Goal: Task Accomplishment & Management: Manage account settings

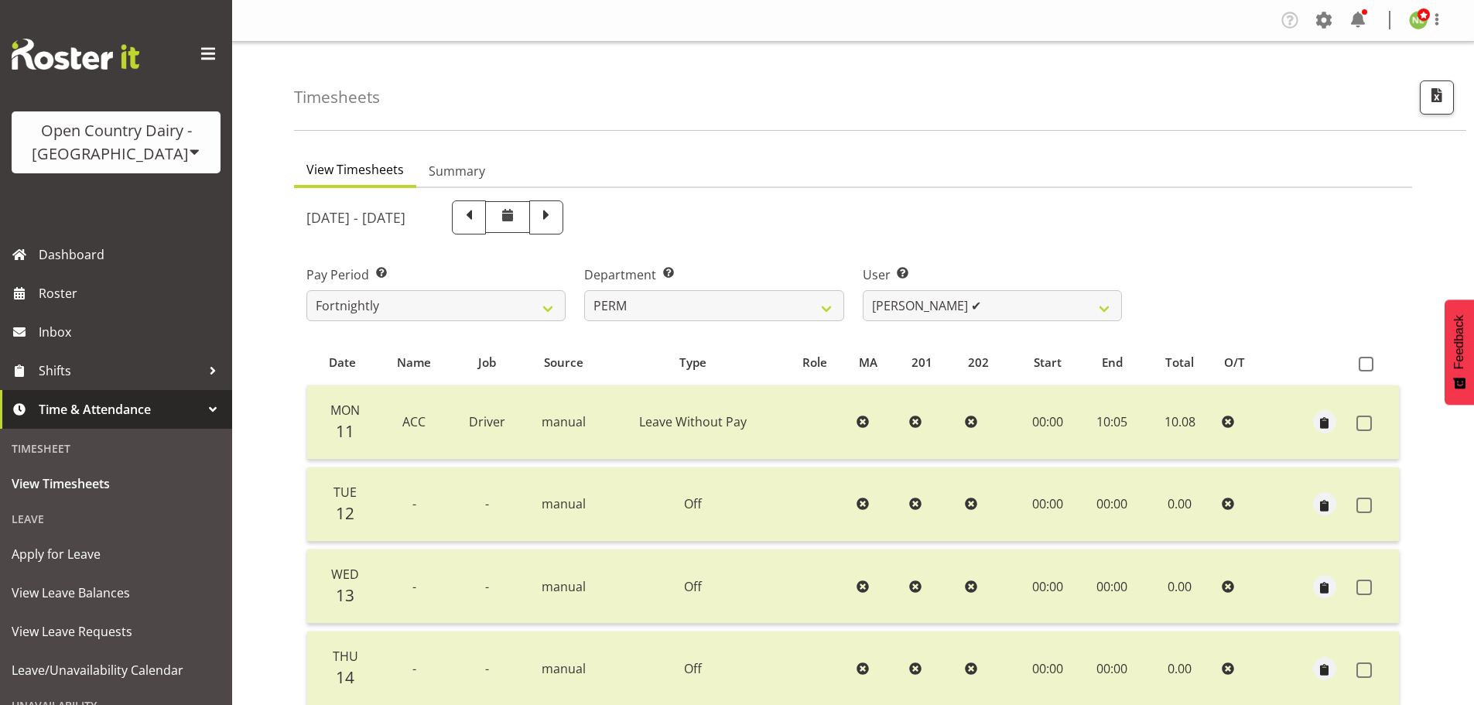
select select "802"
select select "10156"
click at [669, 311] on select "701 702 703 704 705 706 707 708 709 710 711 712 713 714 715 716 717 718 719 720" at bounding box center [713, 305] width 259 height 31
select select "754"
click at [584, 290] on select "701 702 703 704 705 706 707 708 709 710 711 712 713 714 715 716 717 718 719 720" at bounding box center [713, 305] width 259 height 31
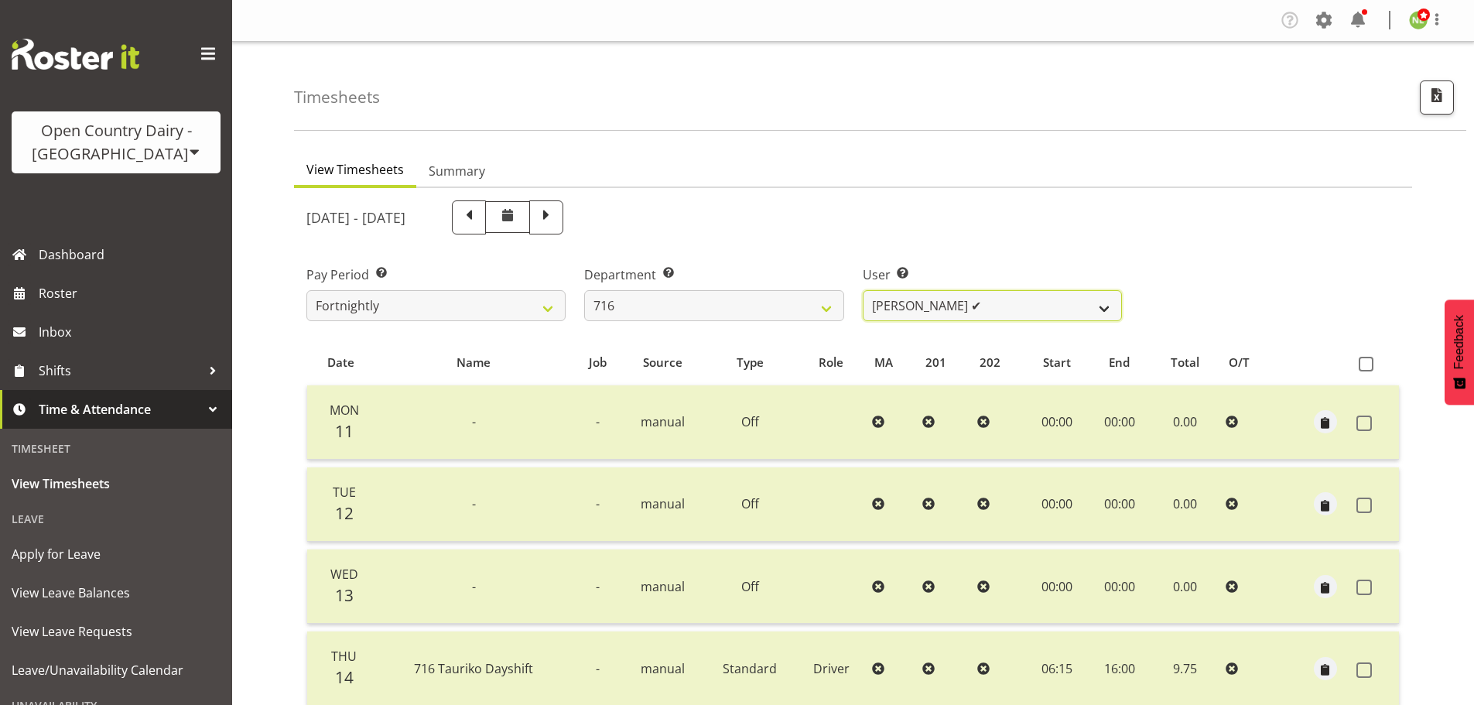
click at [933, 312] on select "Casey Leonard ✔ Darren Norris ✔ Glen Fraser ✔ Happy Kaler ❌ Michael O'Connor ✔" at bounding box center [992, 305] width 259 height 31
select select "9898"
click at [863, 290] on select "Casey Leonard ✔ Darren Norris ✔ Glen Fraser ✔ Happy Kaler ❌ Michael O'Connor ✔" at bounding box center [992, 305] width 259 height 31
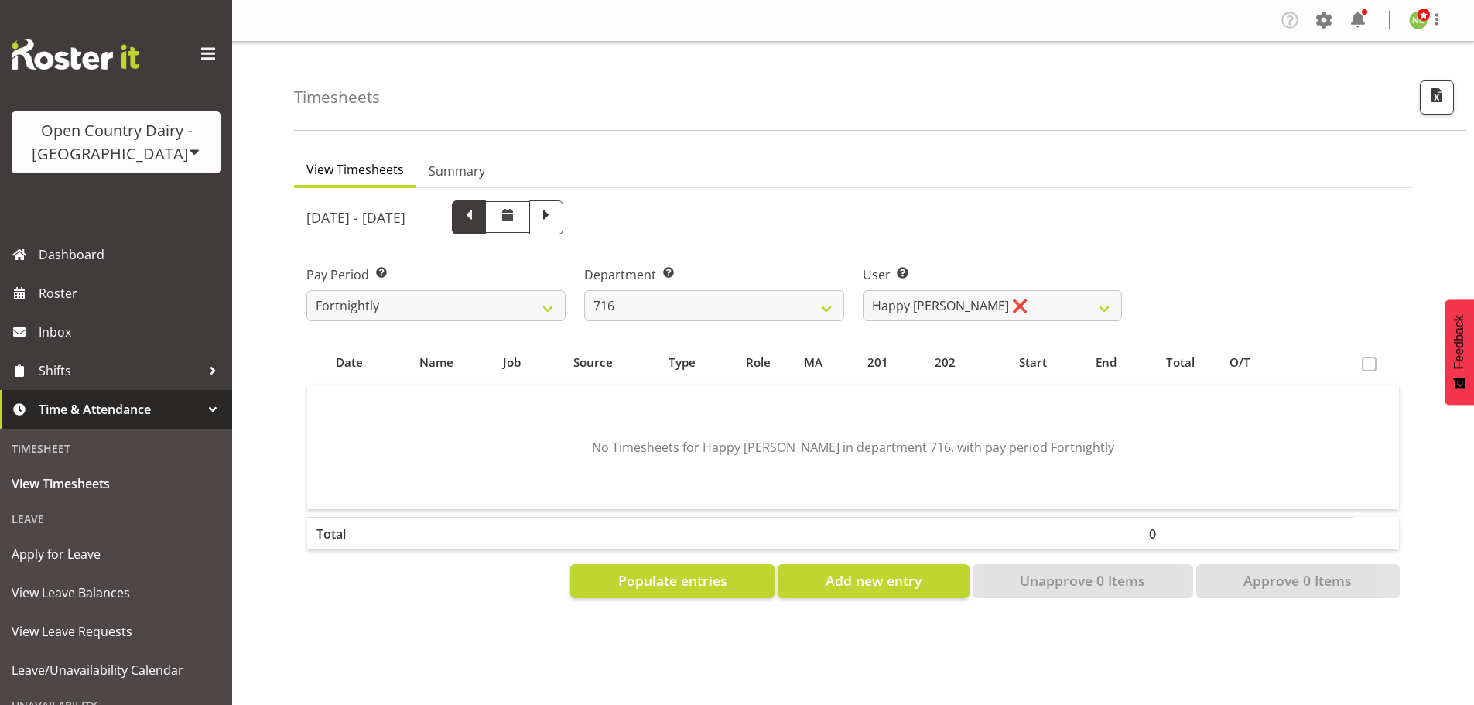
click at [479, 216] on span at bounding box center [469, 216] width 20 height 20
select select
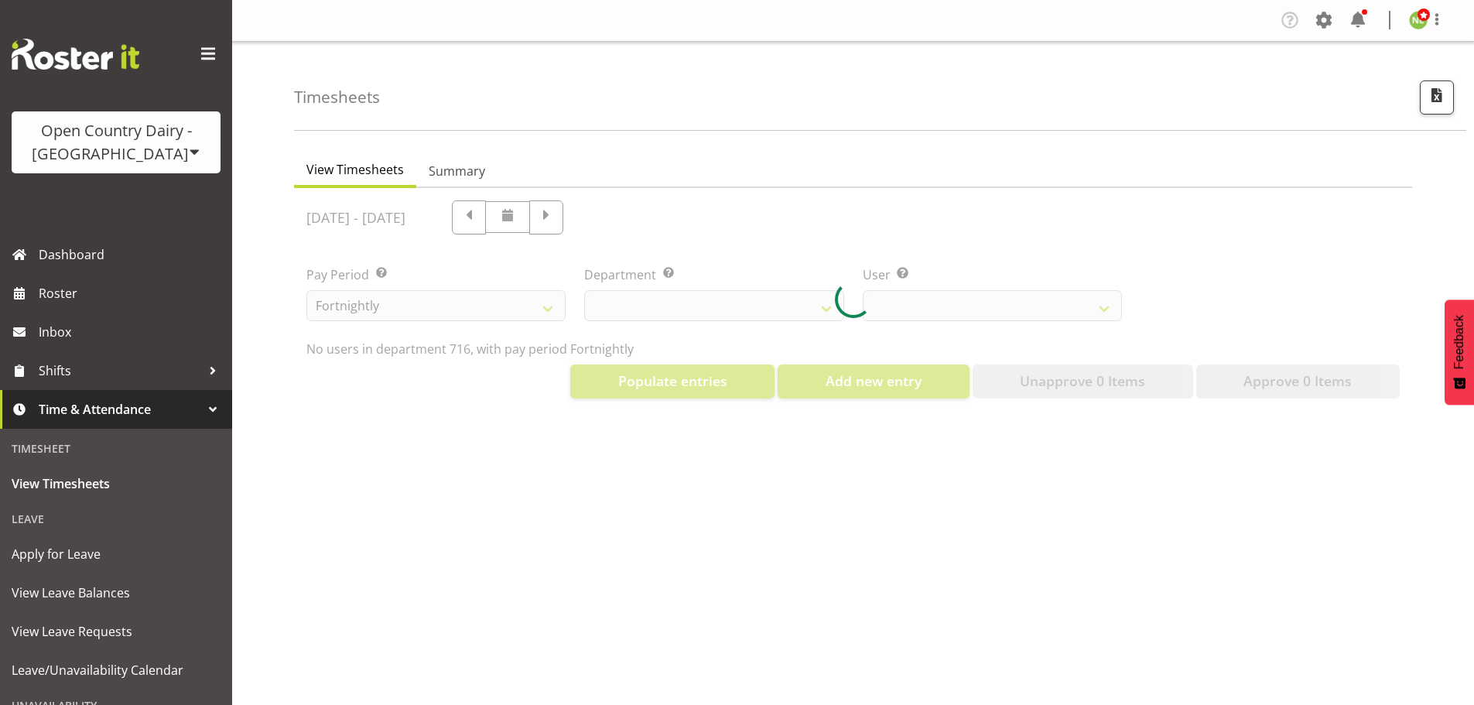
select select "754"
select select "9898"
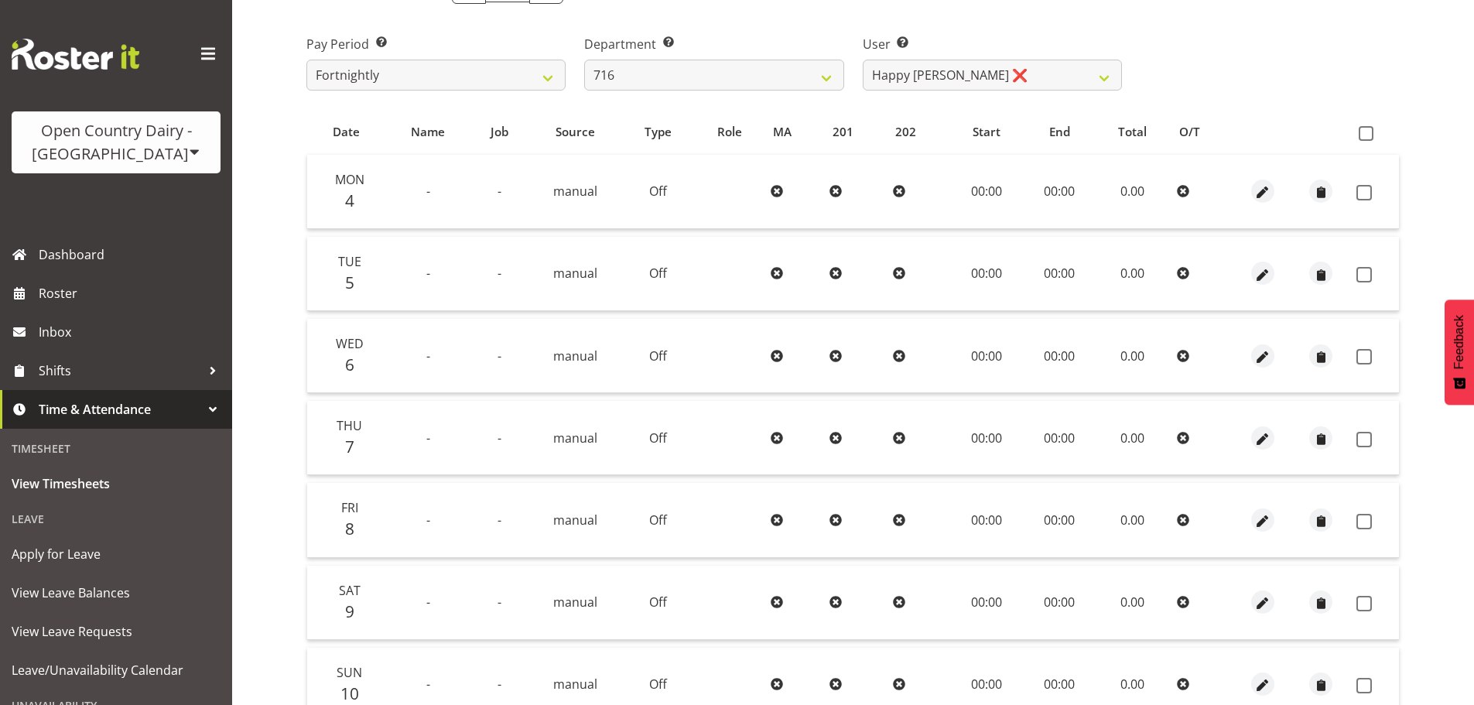
scroll to position [217, 0]
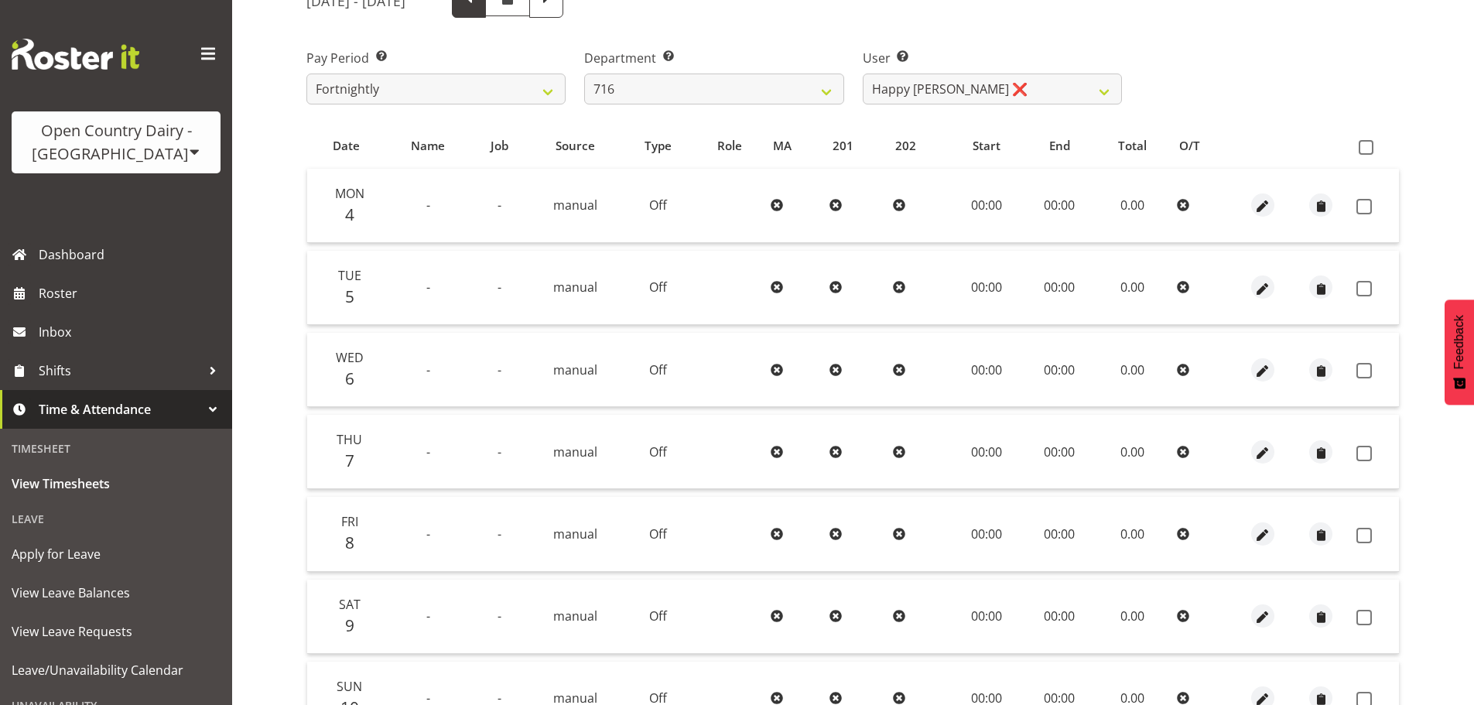
select select
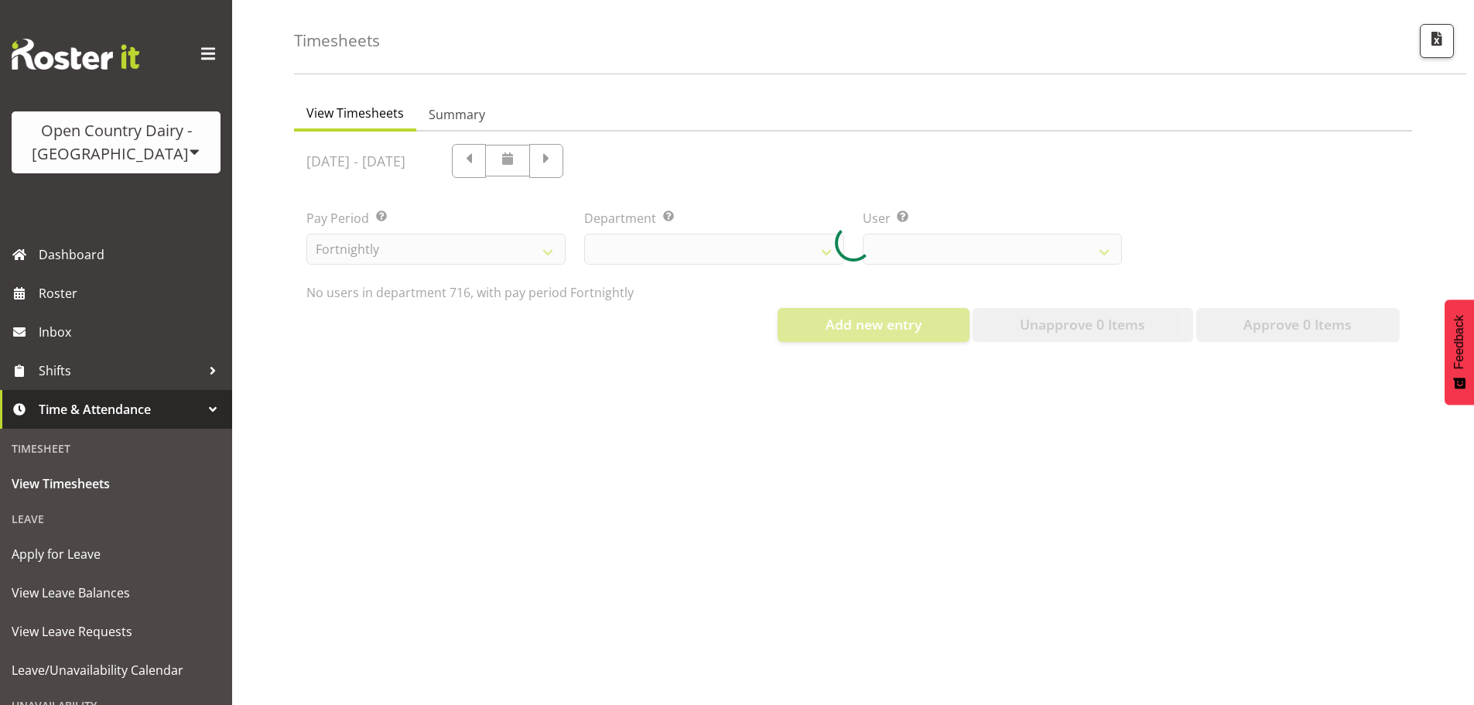
select select "754"
select select "9898"
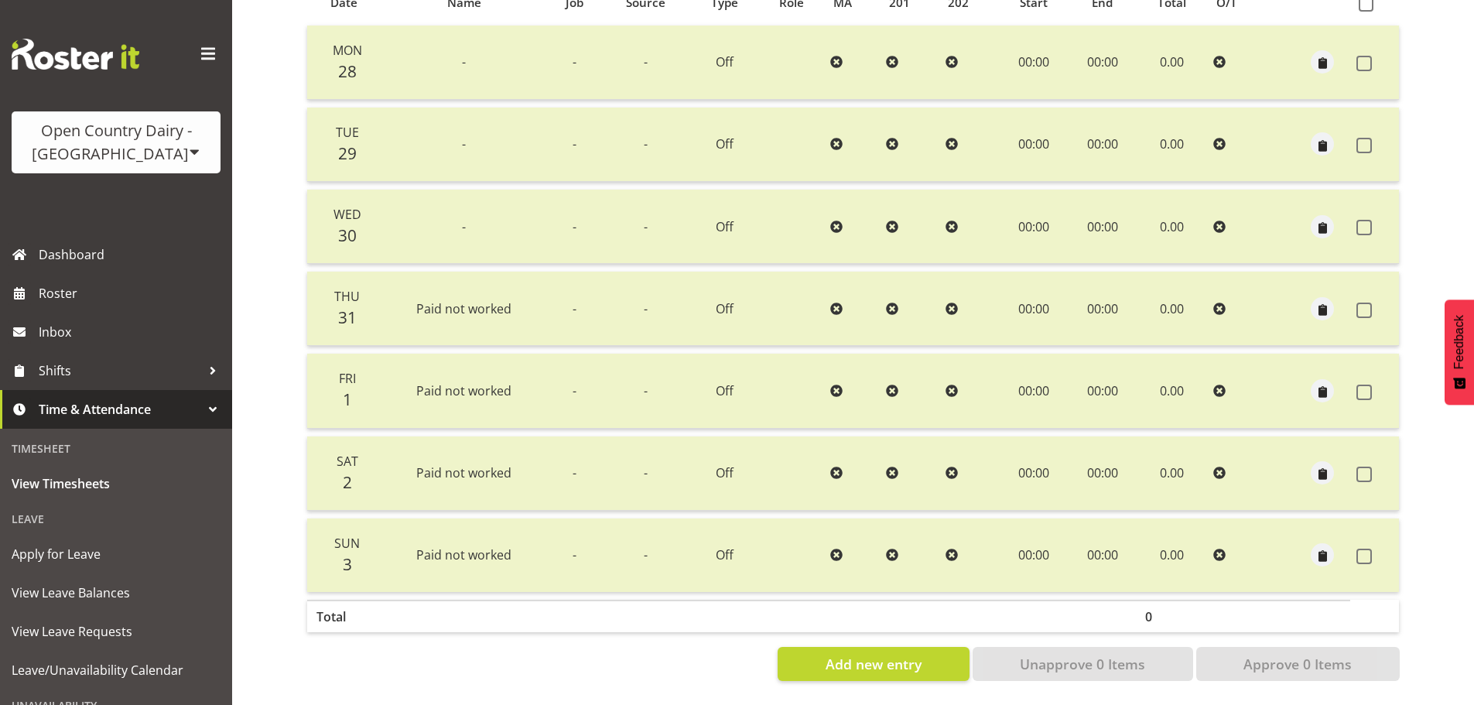
scroll to position [139, 0]
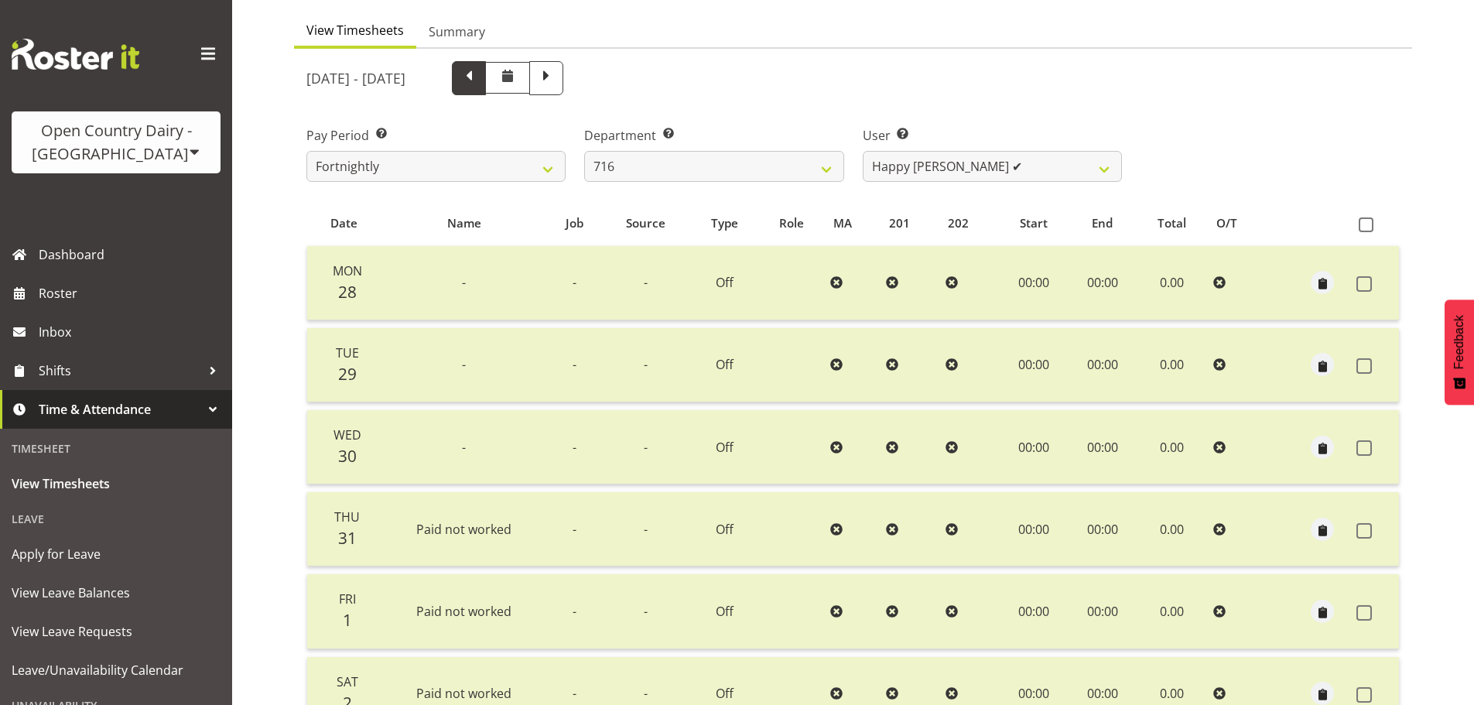
click at [479, 83] on span at bounding box center [469, 77] width 20 height 20
select select
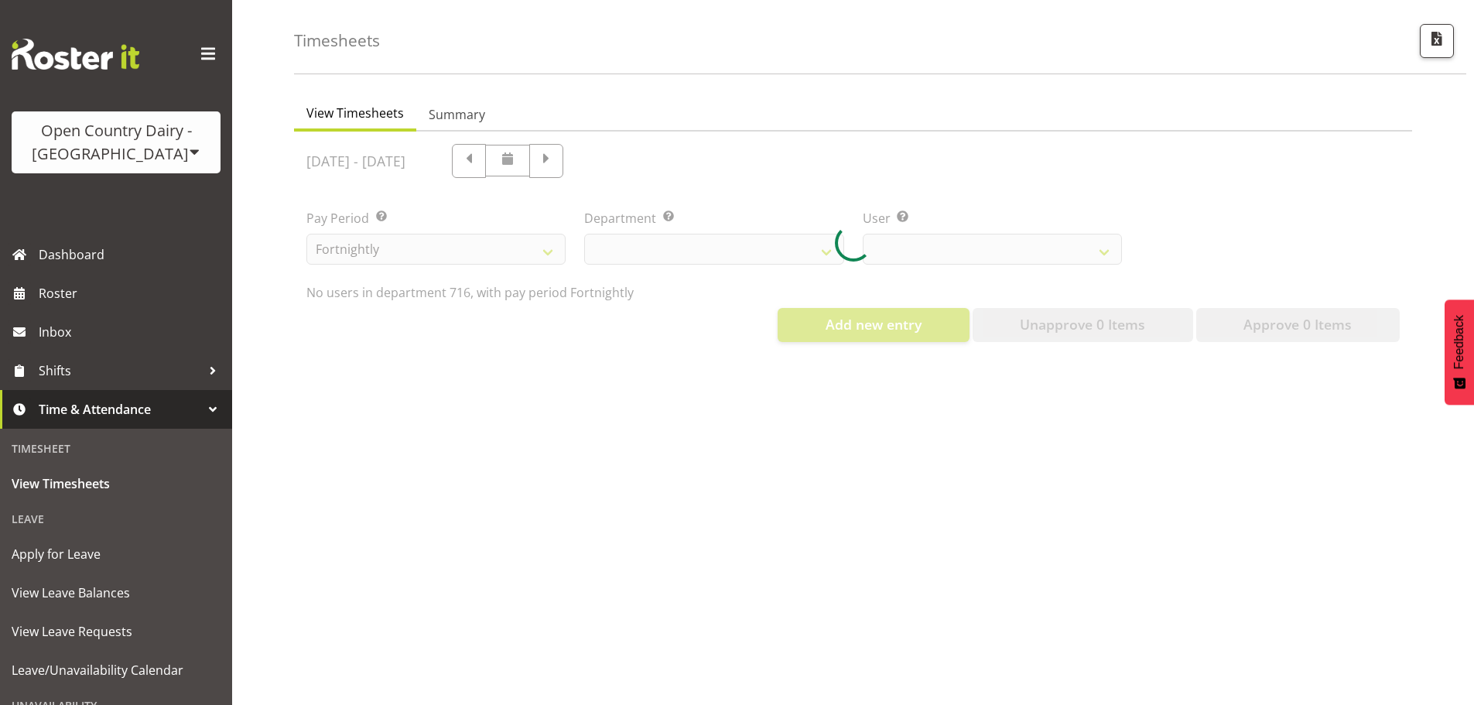
scroll to position [68, 0]
select select "754"
select select "9898"
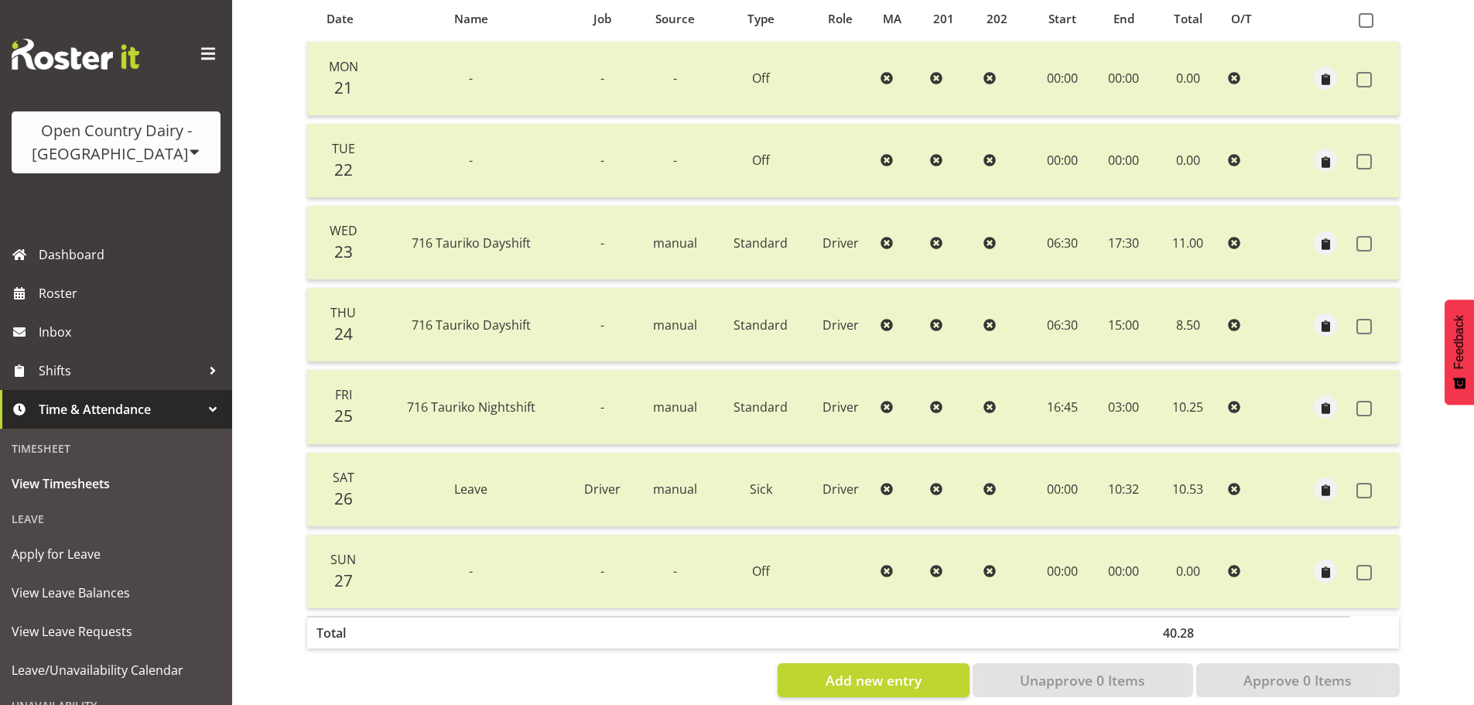
scroll to position [371, 0]
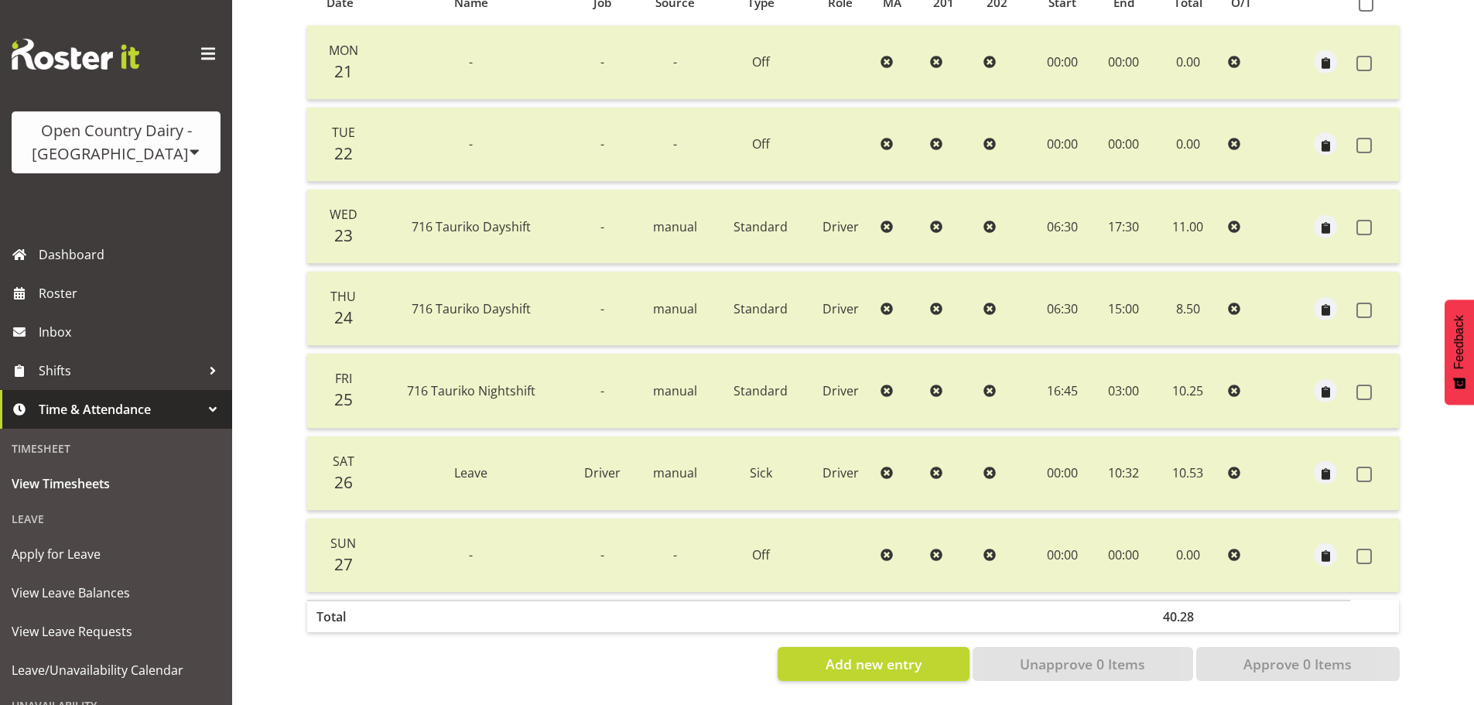
click at [266, 375] on div "Timesheets View Timesheets Summary July 21st - July 27th 2025 Pay Period Select…" at bounding box center [853, 193] width 1242 height 1023
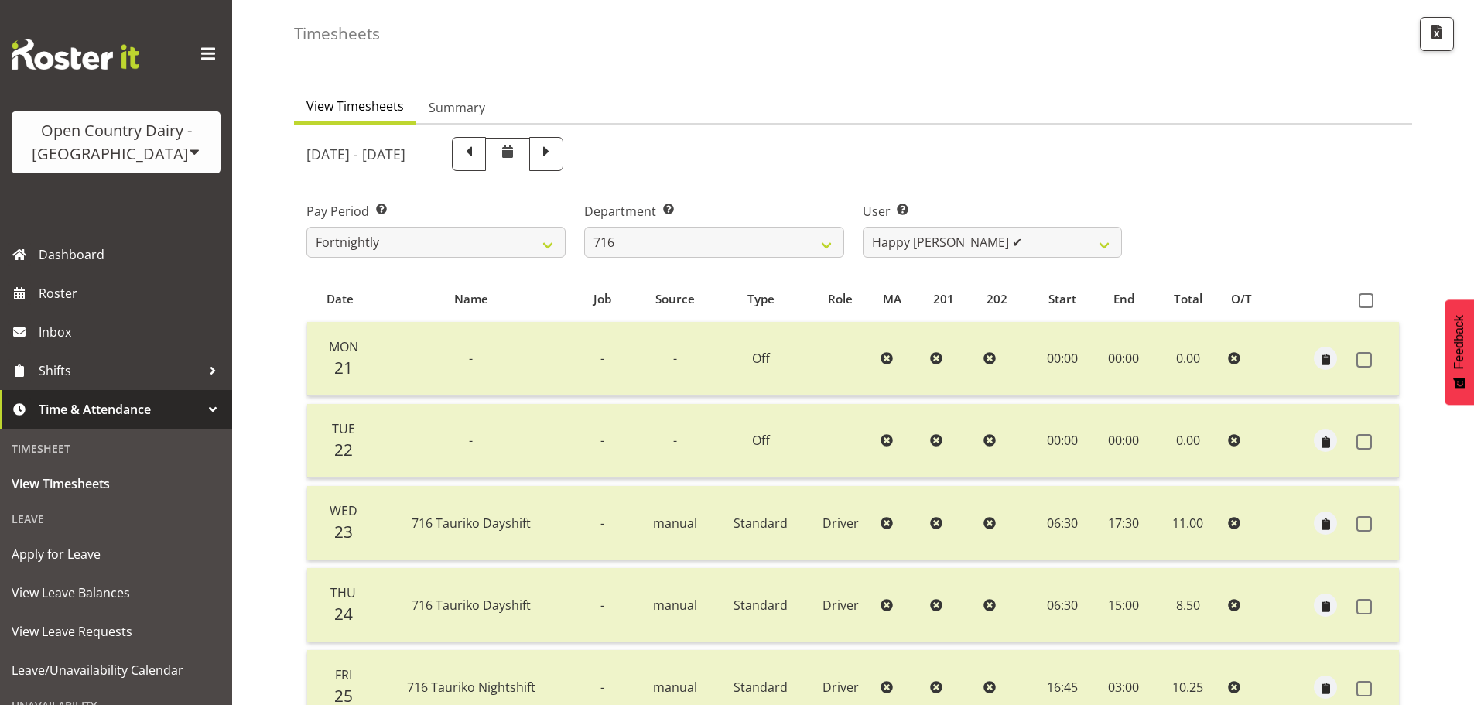
scroll to position [62, 0]
click at [829, 174] on div "July 21st - July 27th 2025" at bounding box center [714, 155] width 834 height 53
click at [105, 600] on span "View Leave Balances" at bounding box center [116, 592] width 209 height 23
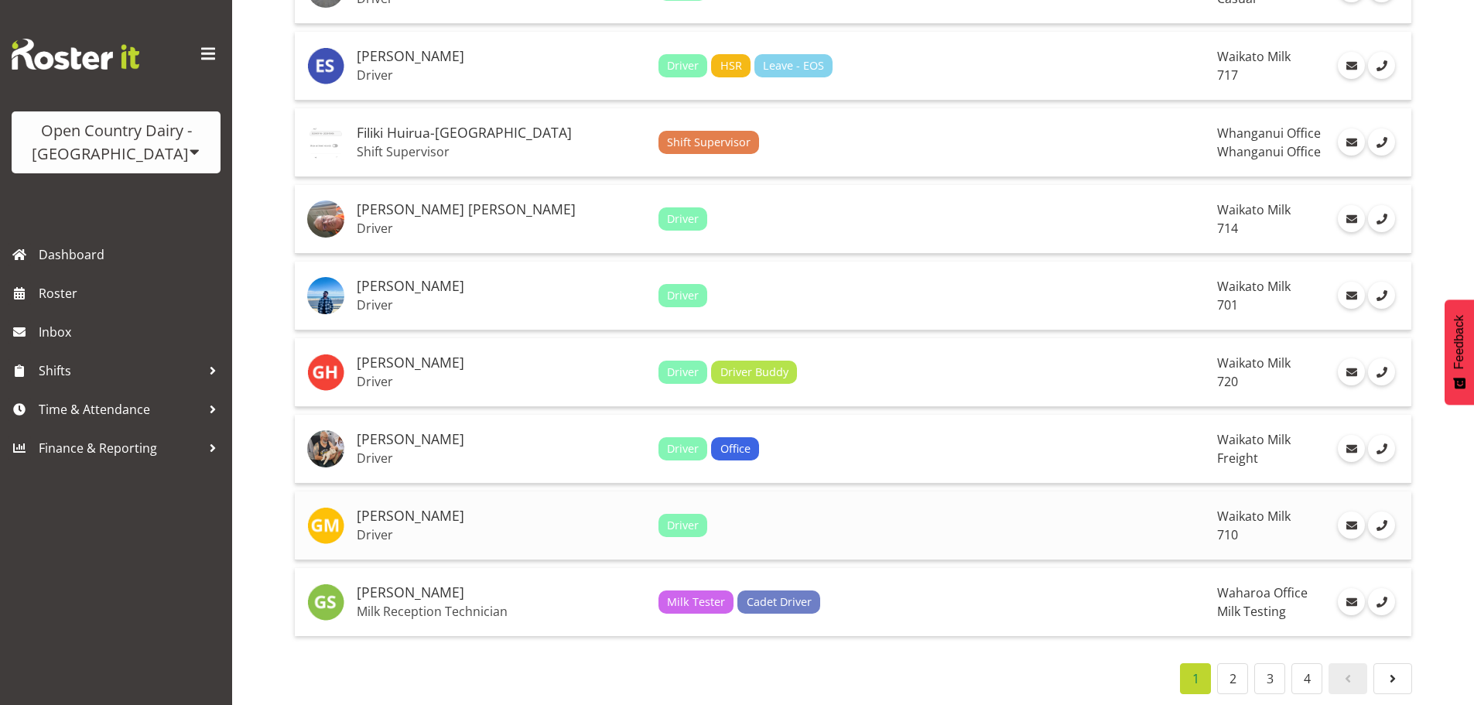
scroll to position [3429, 0]
click at [1230, 666] on link "2" at bounding box center [1232, 677] width 31 height 31
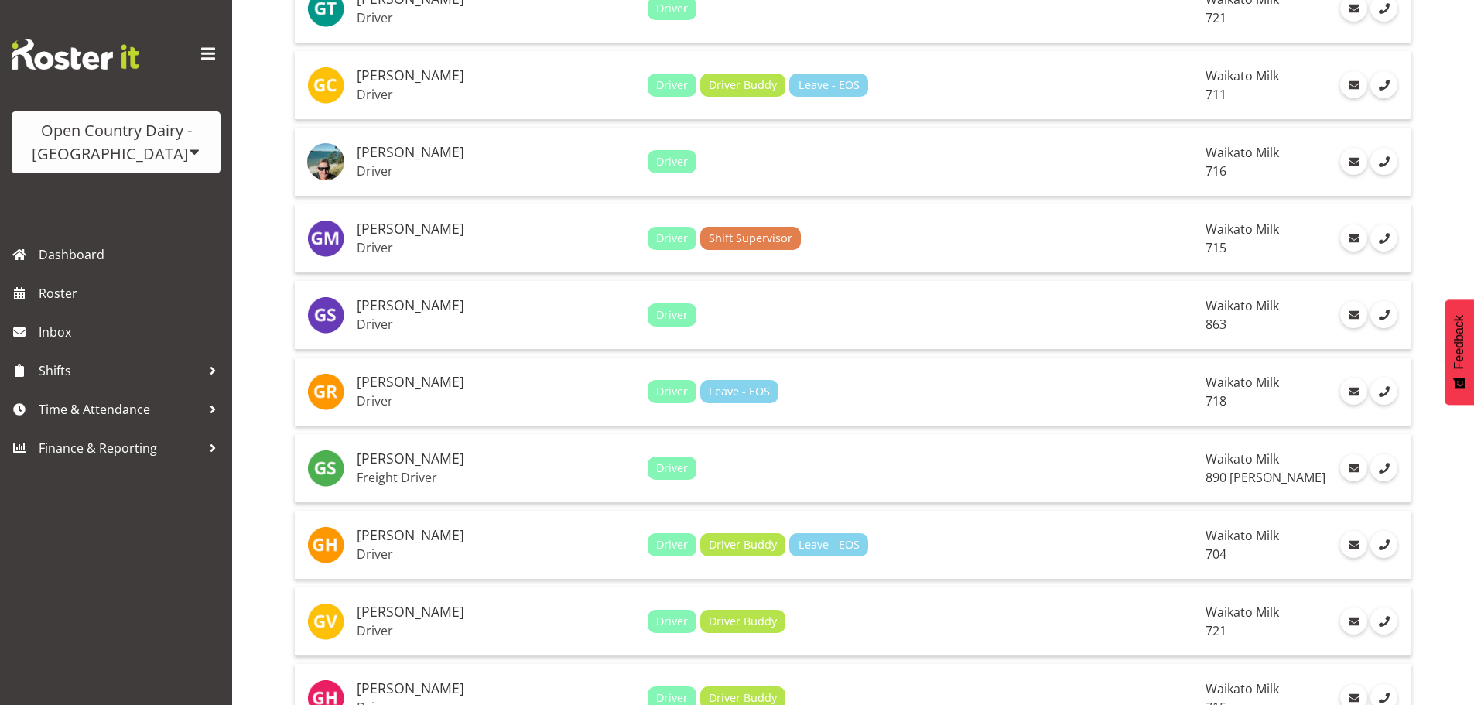
scroll to position [0, 0]
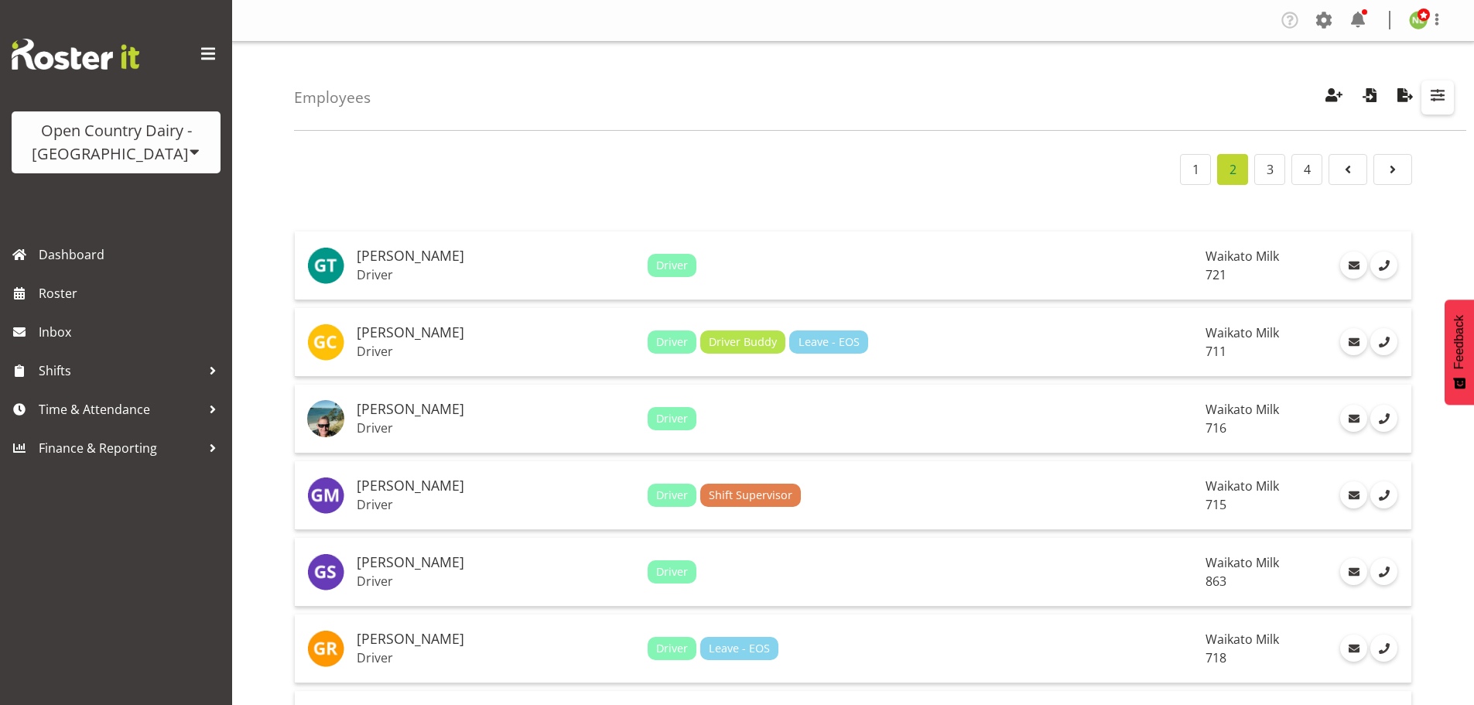
click at [1443, 92] on span "button" at bounding box center [1437, 95] width 20 height 20
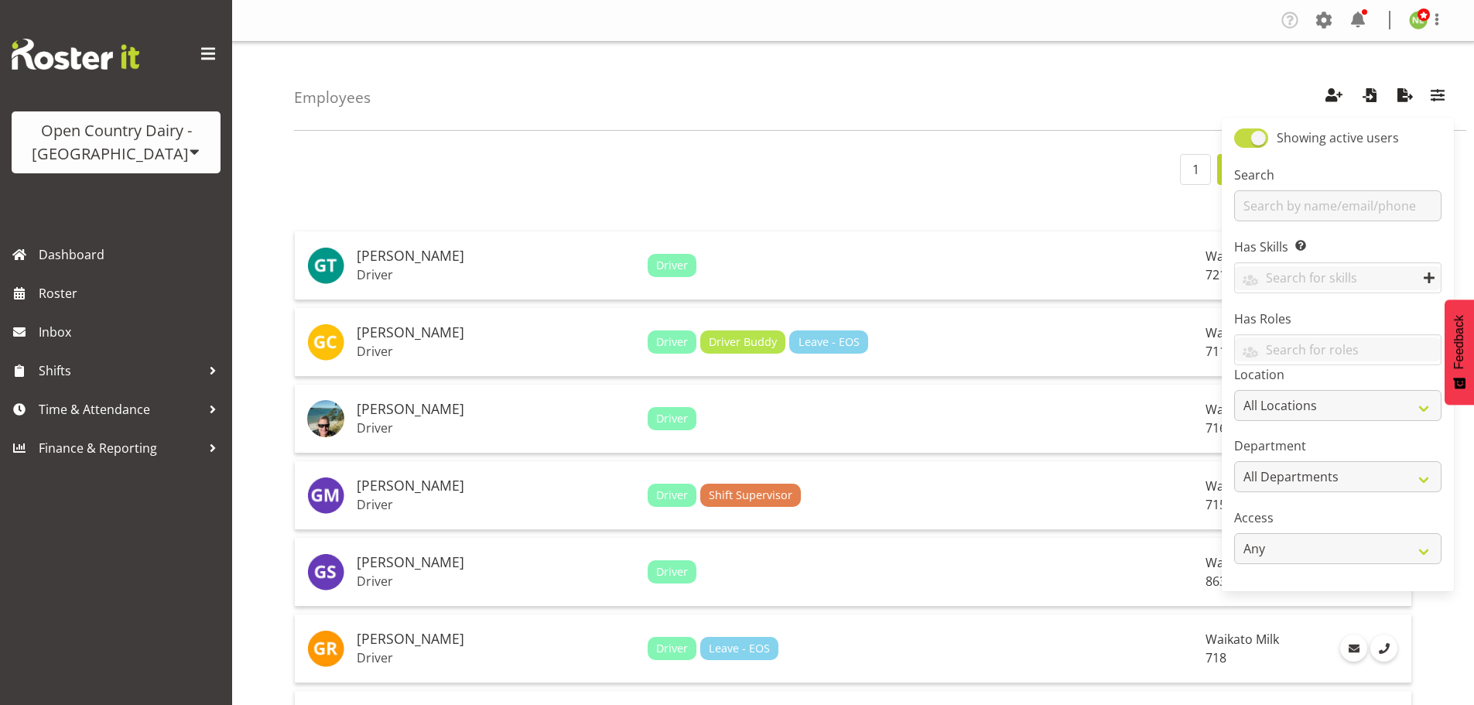
click at [1243, 132] on span at bounding box center [1251, 137] width 34 height 19
click at [1243, 133] on input "Showing active users" at bounding box center [1239, 138] width 10 height 10
checkbox input "false"
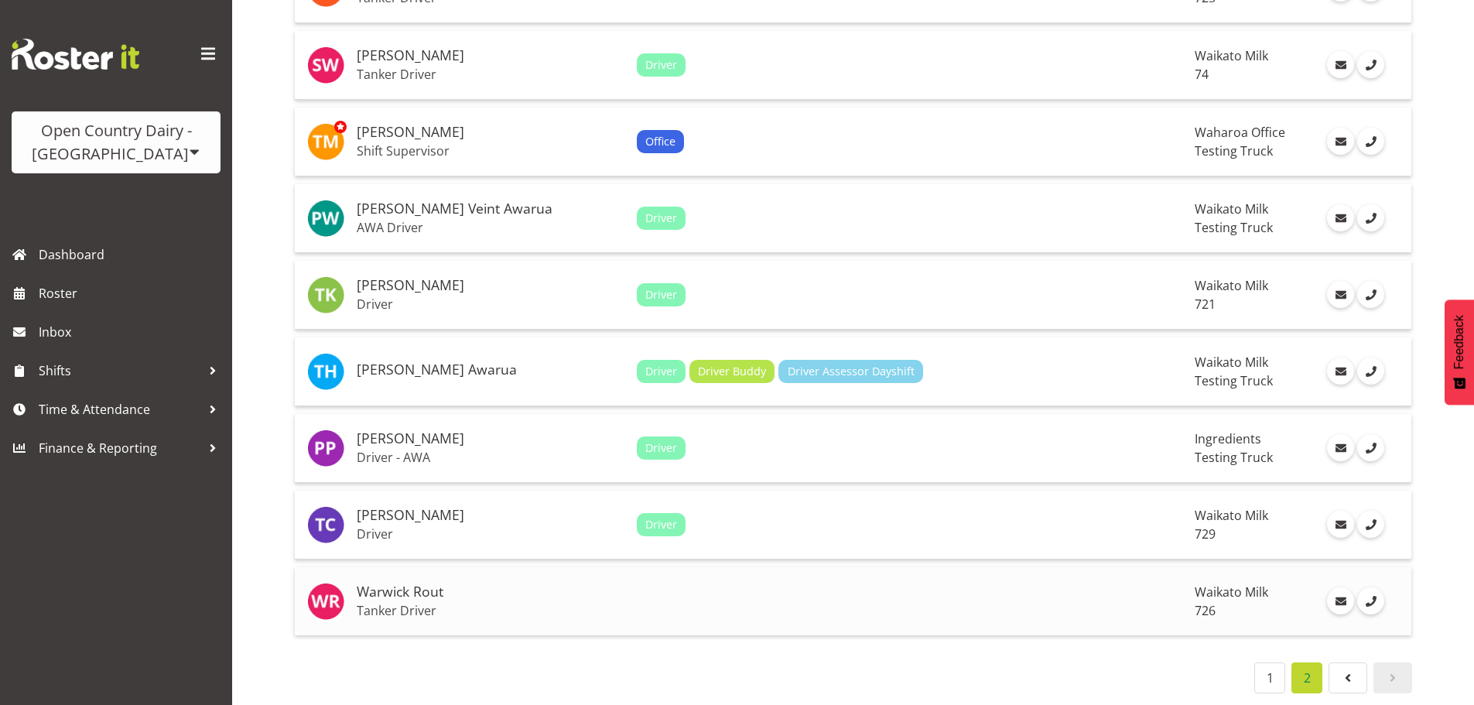
scroll to position [2969, 0]
click at [1268, 662] on link "1" at bounding box center [1269, 677] width 31 height 31
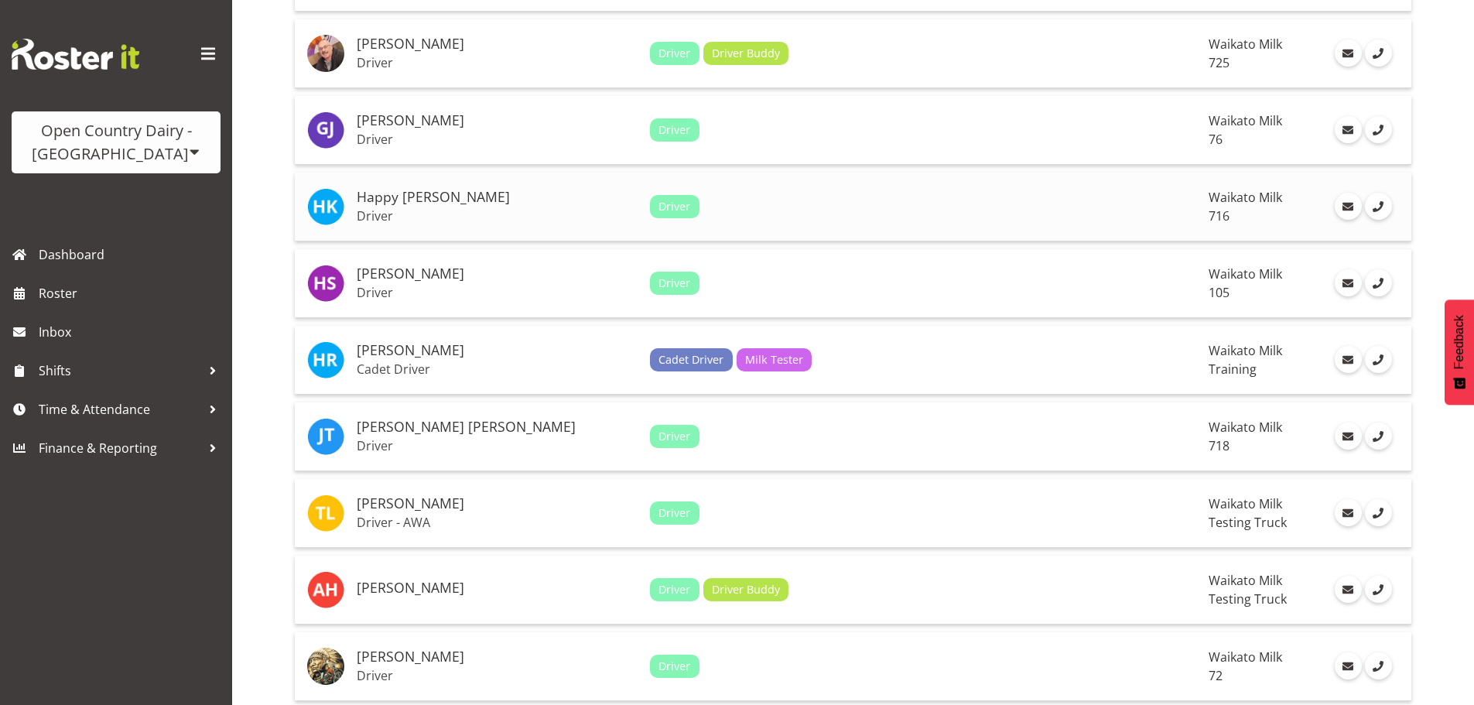
click at [458, 204] on h5 "Happy [PERSON_NAME]" at bounding box center [497, 197] width 281 height 15
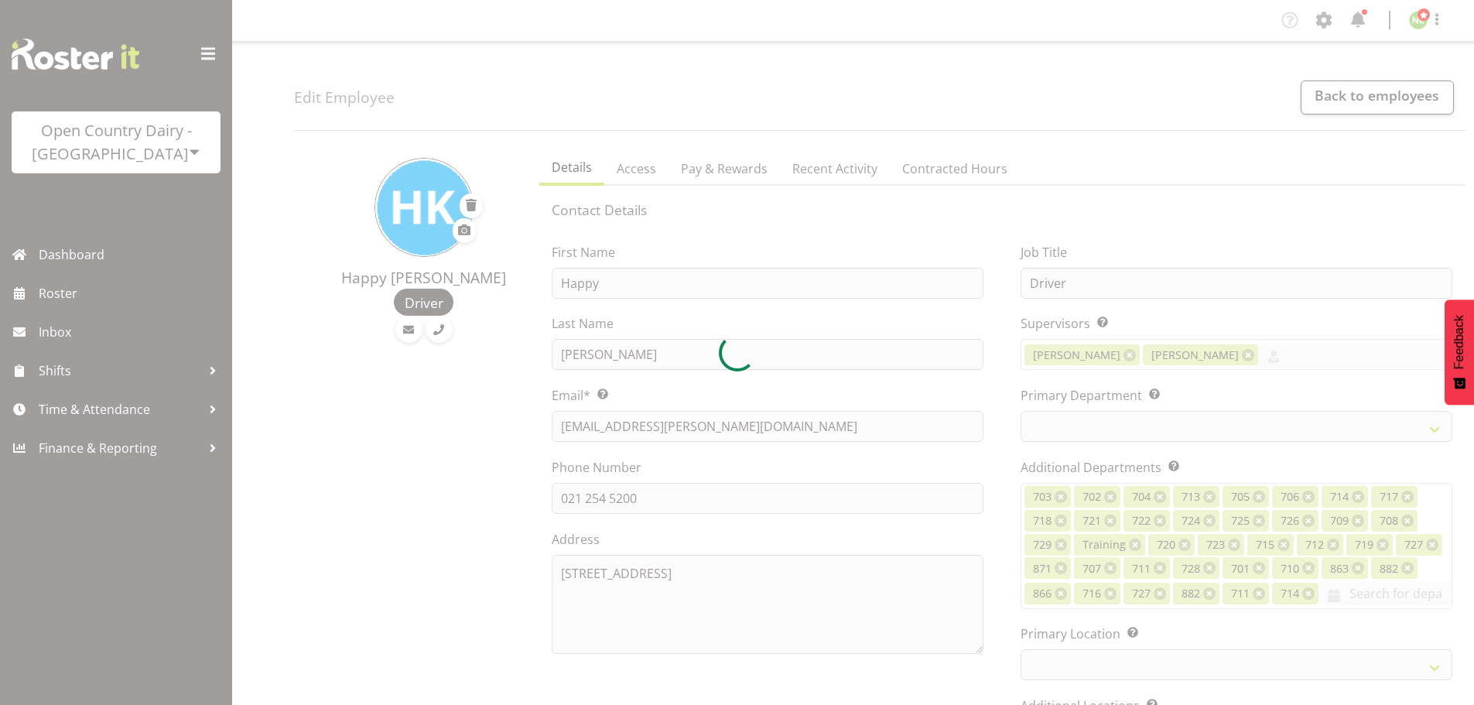
select select "TimelineWeek"
select select
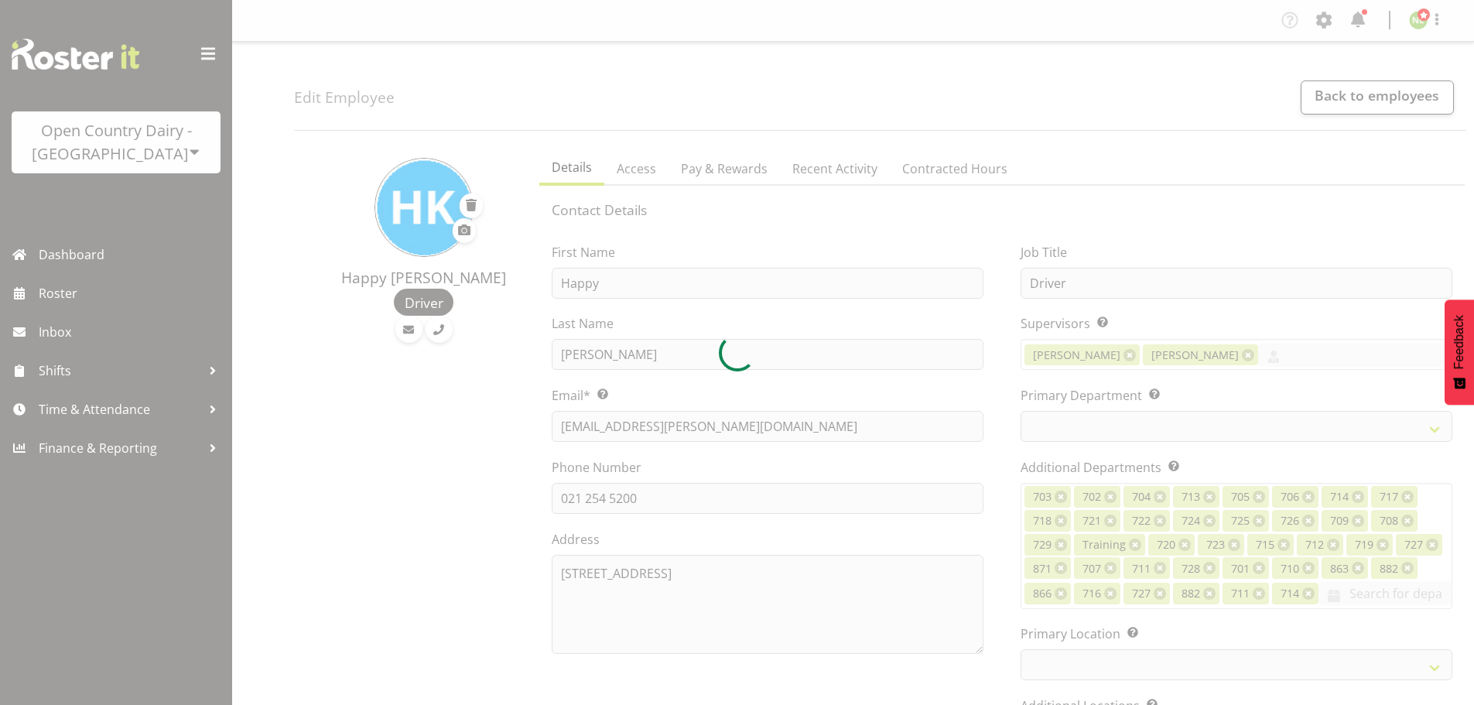
select select
select select "1054"
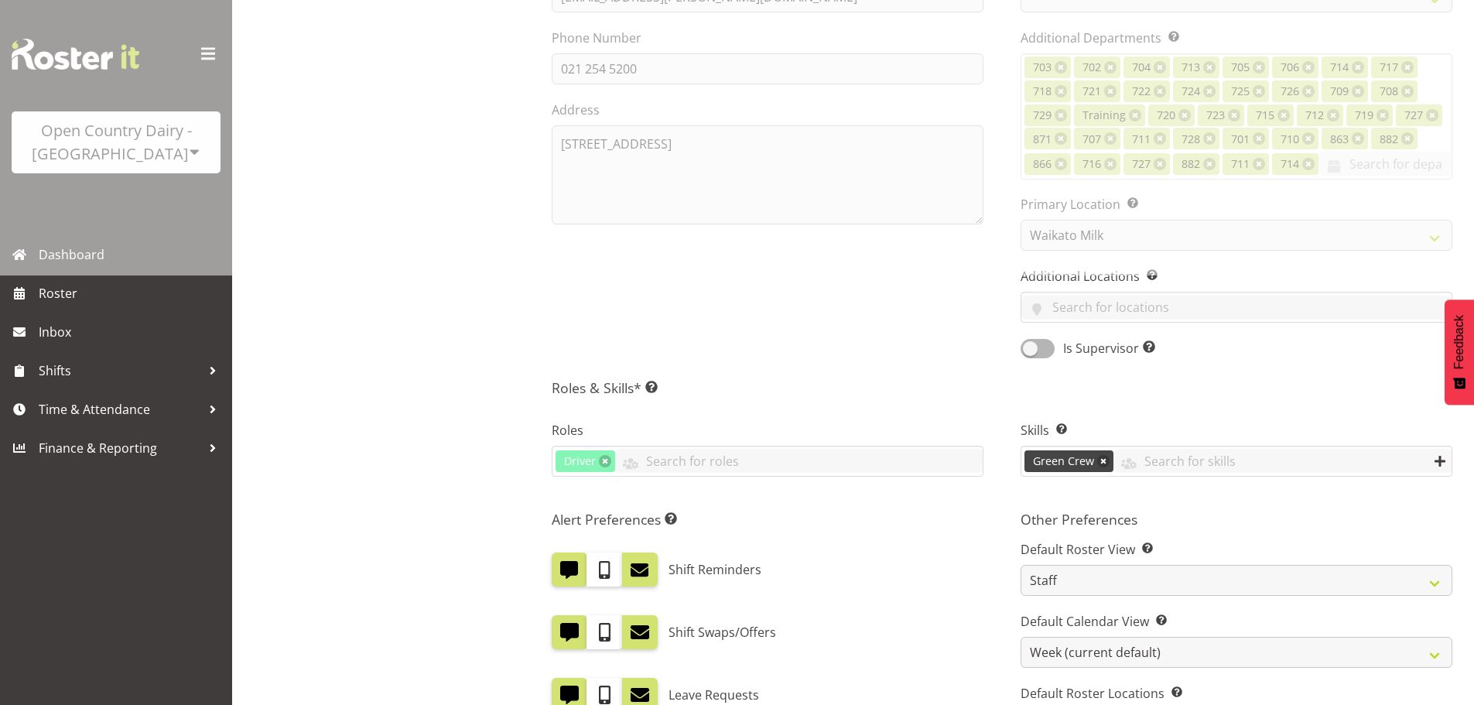
select select
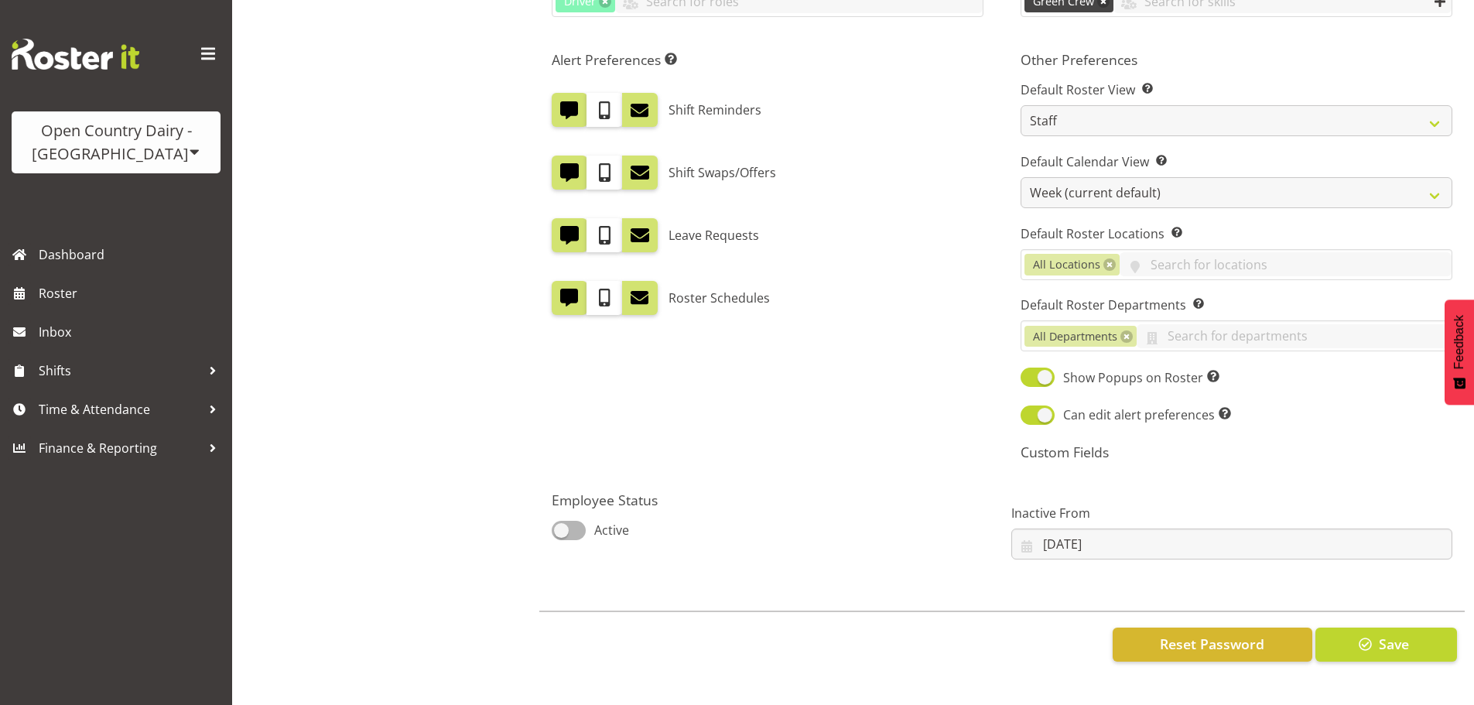
click at [576, 521] on span at bounding box center [569, 530] width 34 height 19
click at [562, 525] on input "Active" at bounding box center [557, 530] width 10 height 10
checkbox input "true"
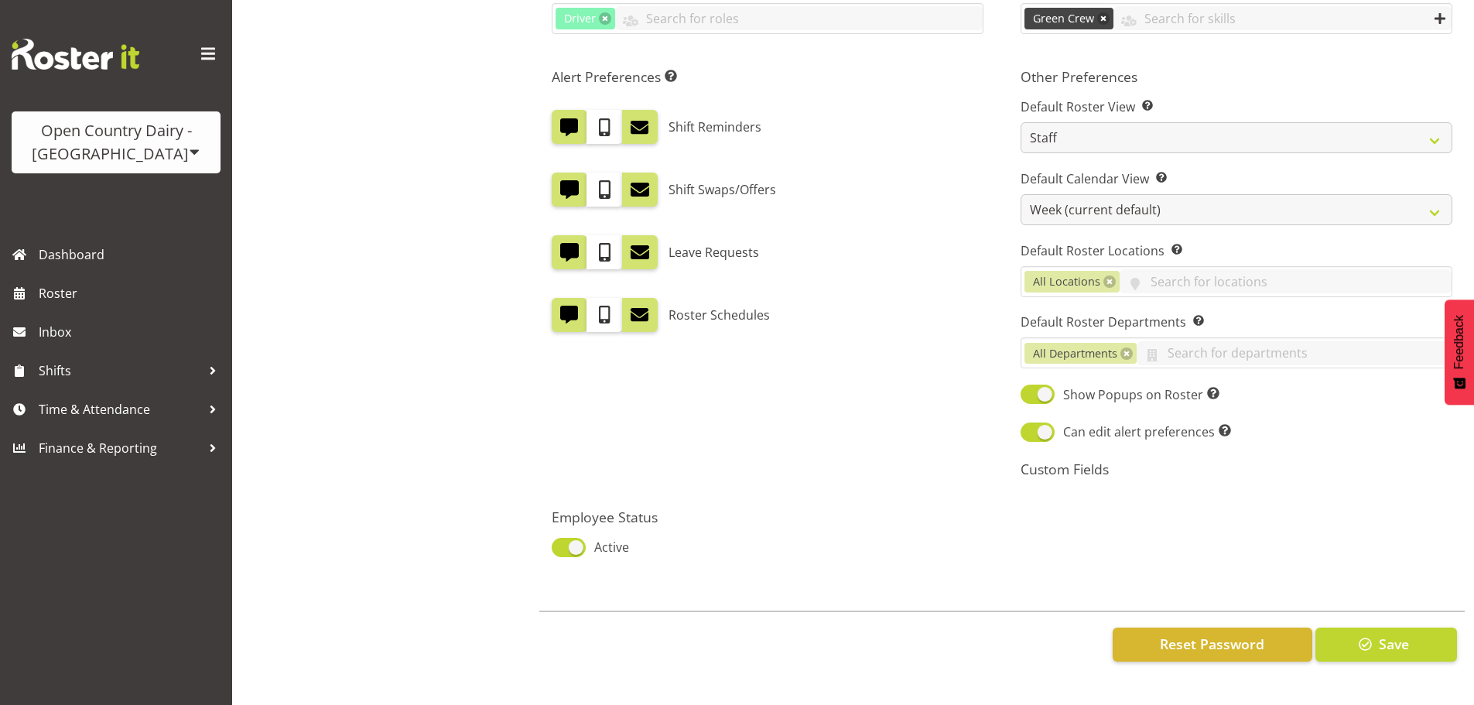
scroll to position [884, 0]
click at [1398, 635] on span "Save" at bounding box center [1394, 644] width 30 height 20
select select
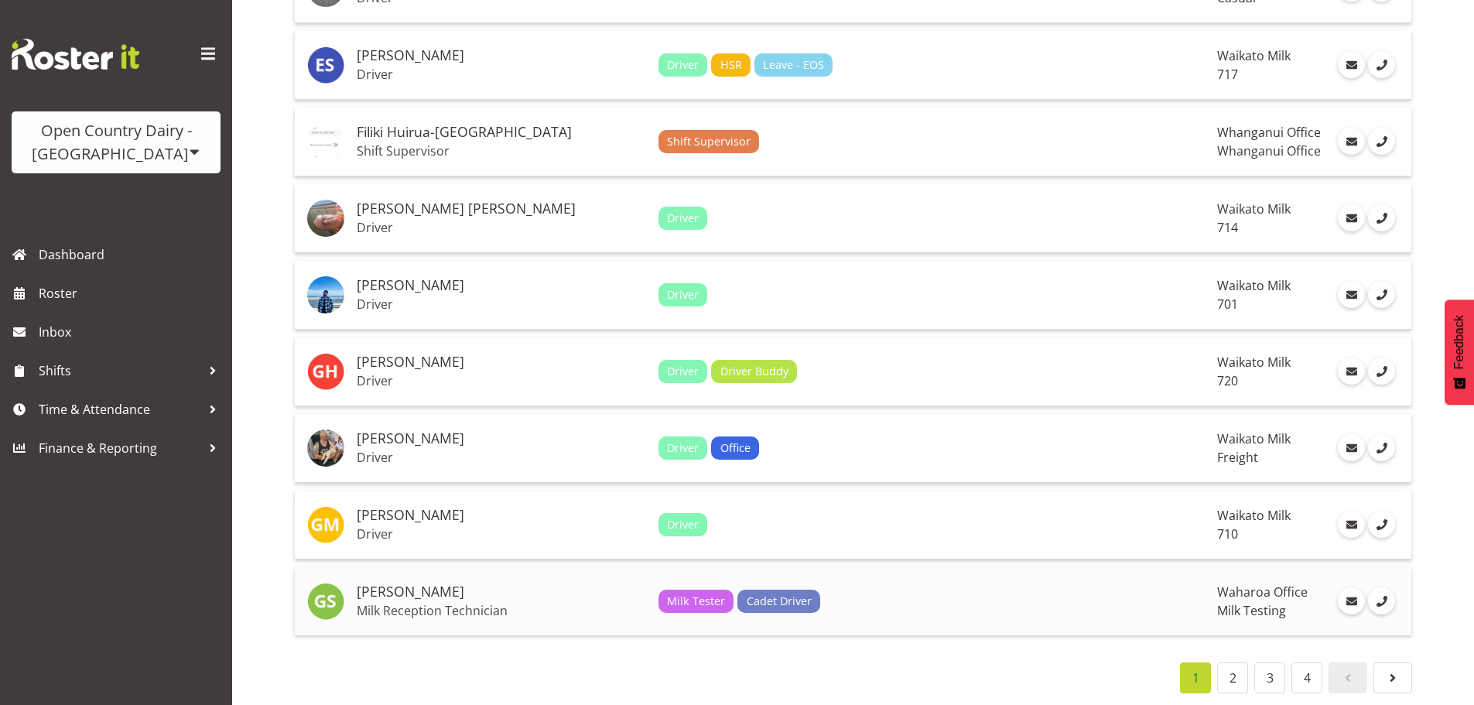
scroll to position [3429, 0]
click at [1215, 667] on li "2" at bounding box center [1232, 677] width 37 height 31
click at [1230, 665] on link "2" at bounding box center [1232, 677] width 31 height 31
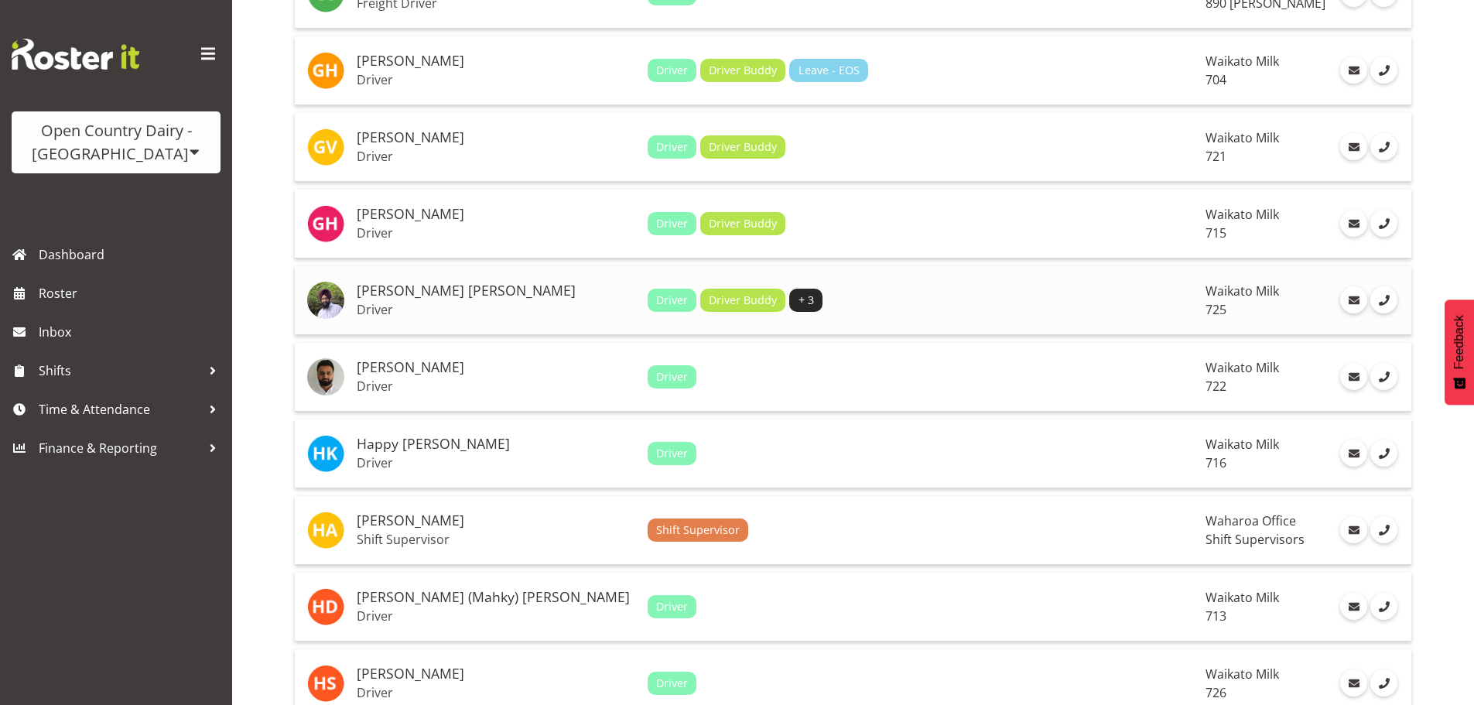
scroll to position [798, 0]
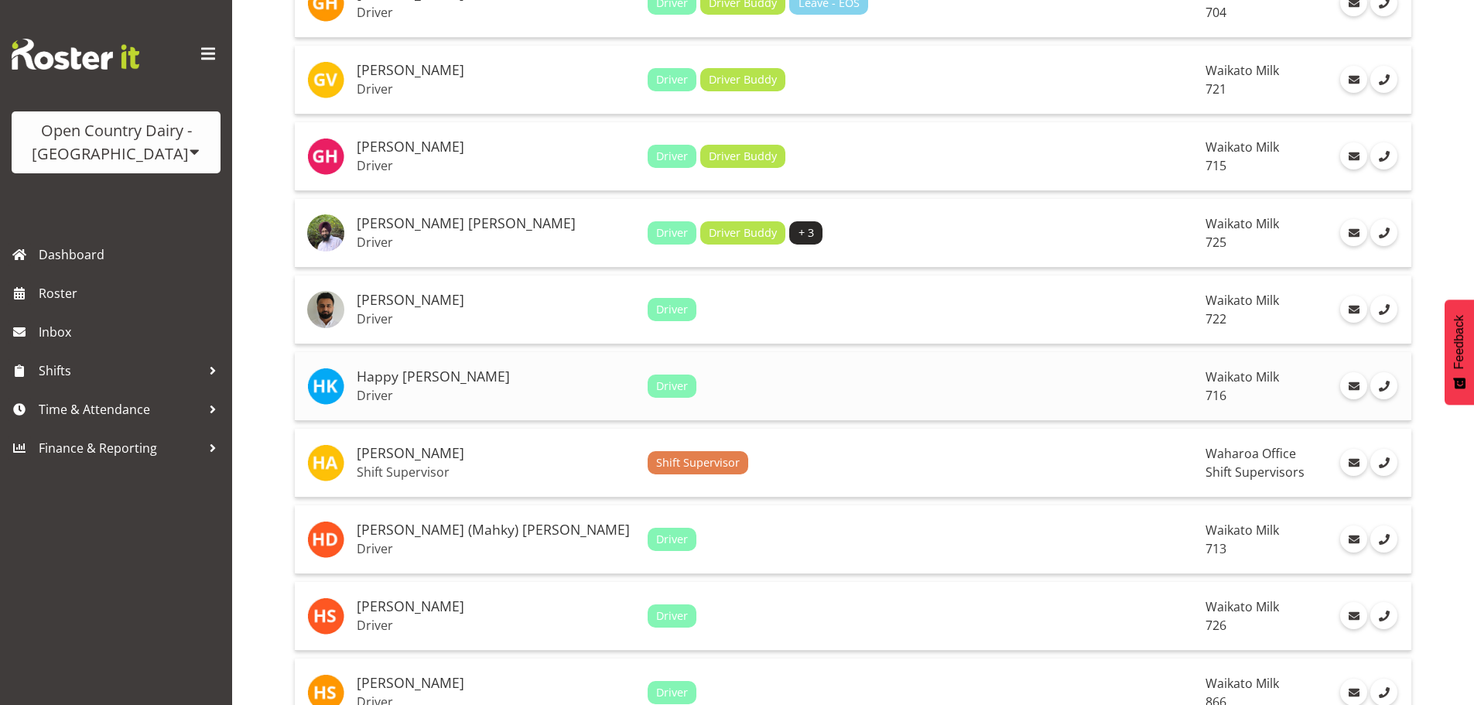
click at [459, 381] on h5 "Happy [PERSON_NAME]" at bounding box center [496, 376] width 279 height 15
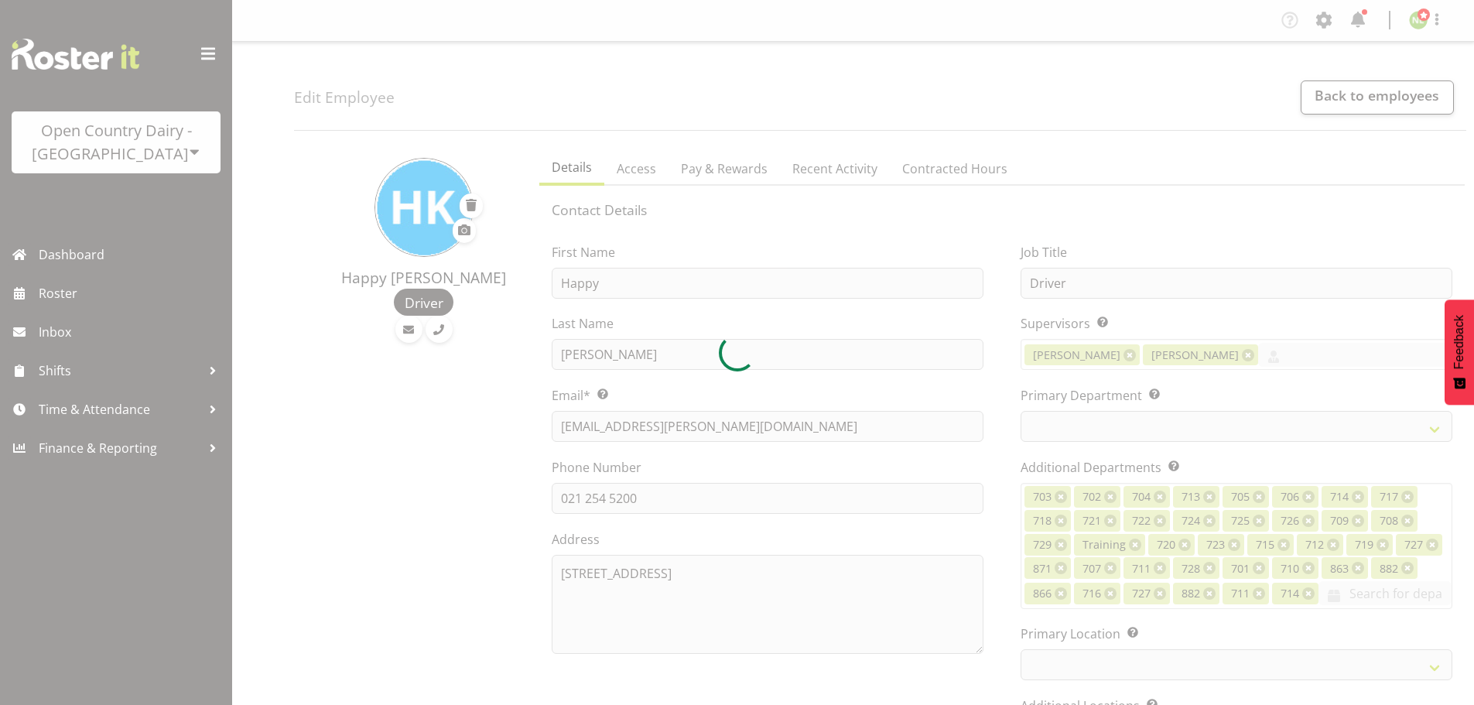
select select "TimelineWeek"
select select
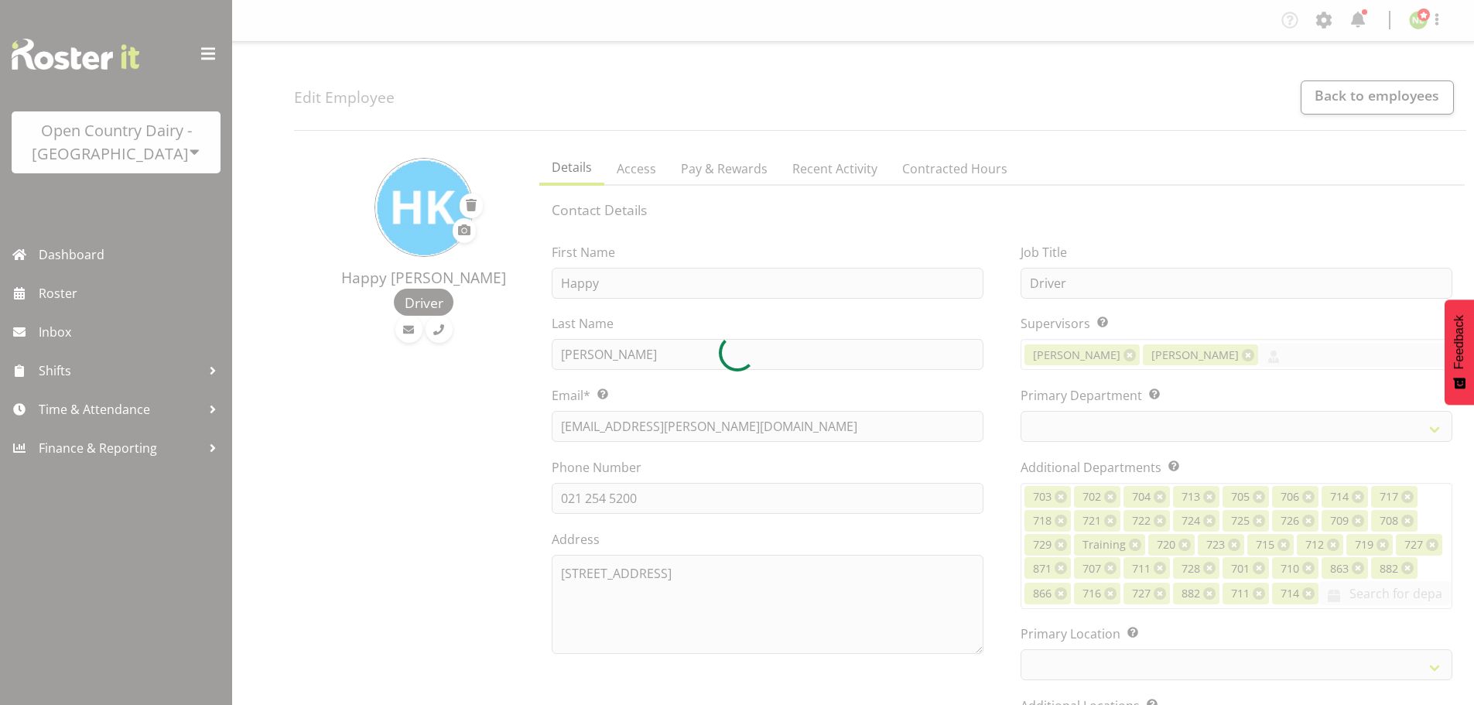
select select
select select "1054"
click at [1000, 337] on div at bounding box center [737, 352] width 1474 height 705
select select "754"
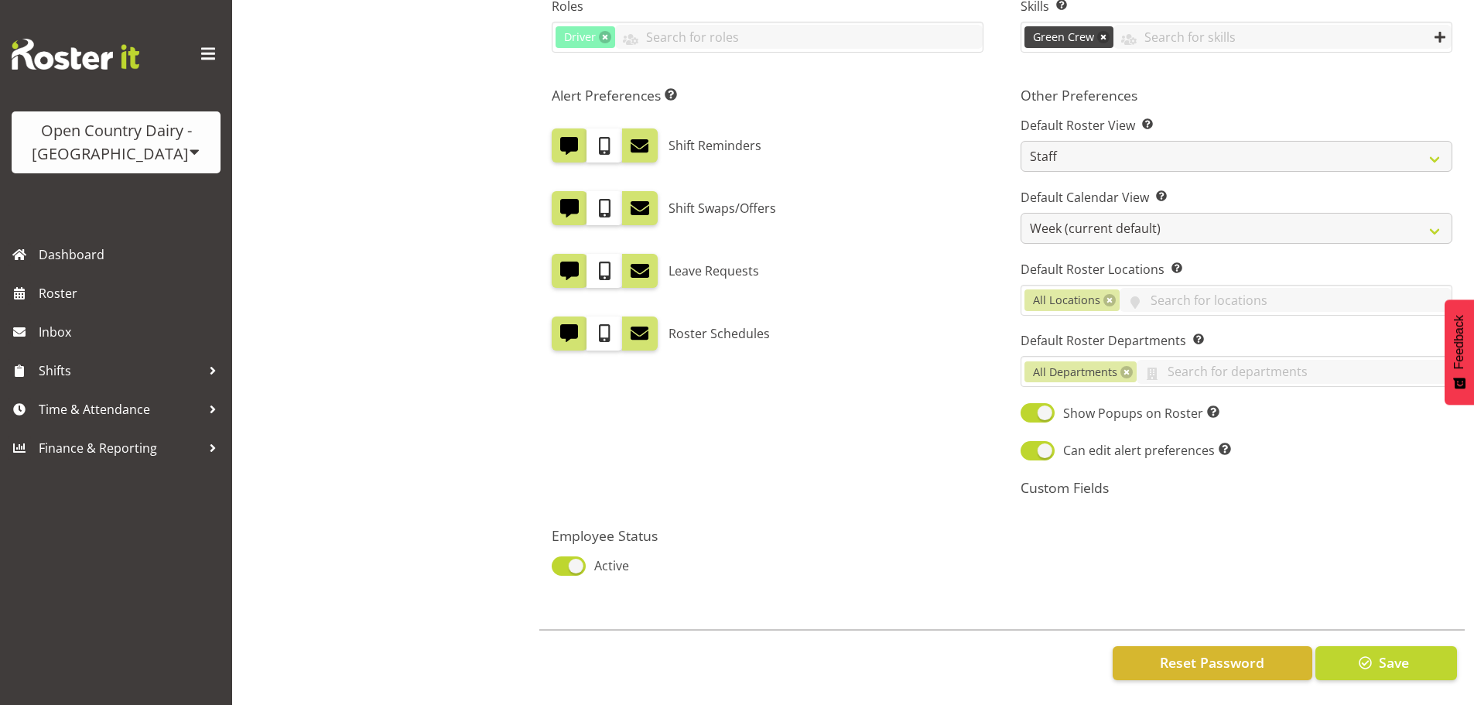
scroll to position [865, 0]
drag, startPoint x: 574, startPoint y: 560, endPoint x: 631, endPoint y: 577, distance: 59.7
click at [576, 559] on span at bounding box center [569, 565] width 34 height 19
click at [562, 561] on input "Active" at bounding box center [557, 566] width 10 height 10
checkbox input "false"
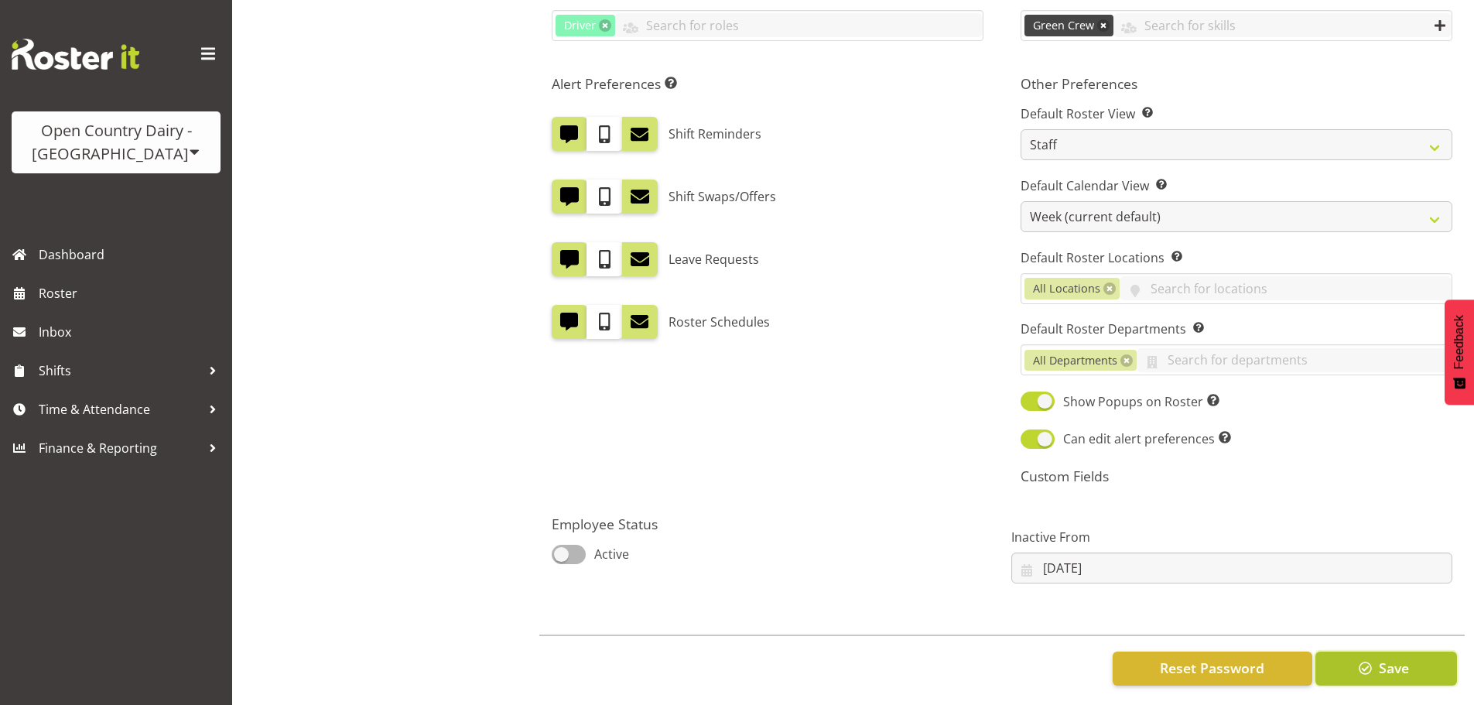
click at [1376, 655] on button "Save" at bounding box center [1386, 668] width 142 height 34
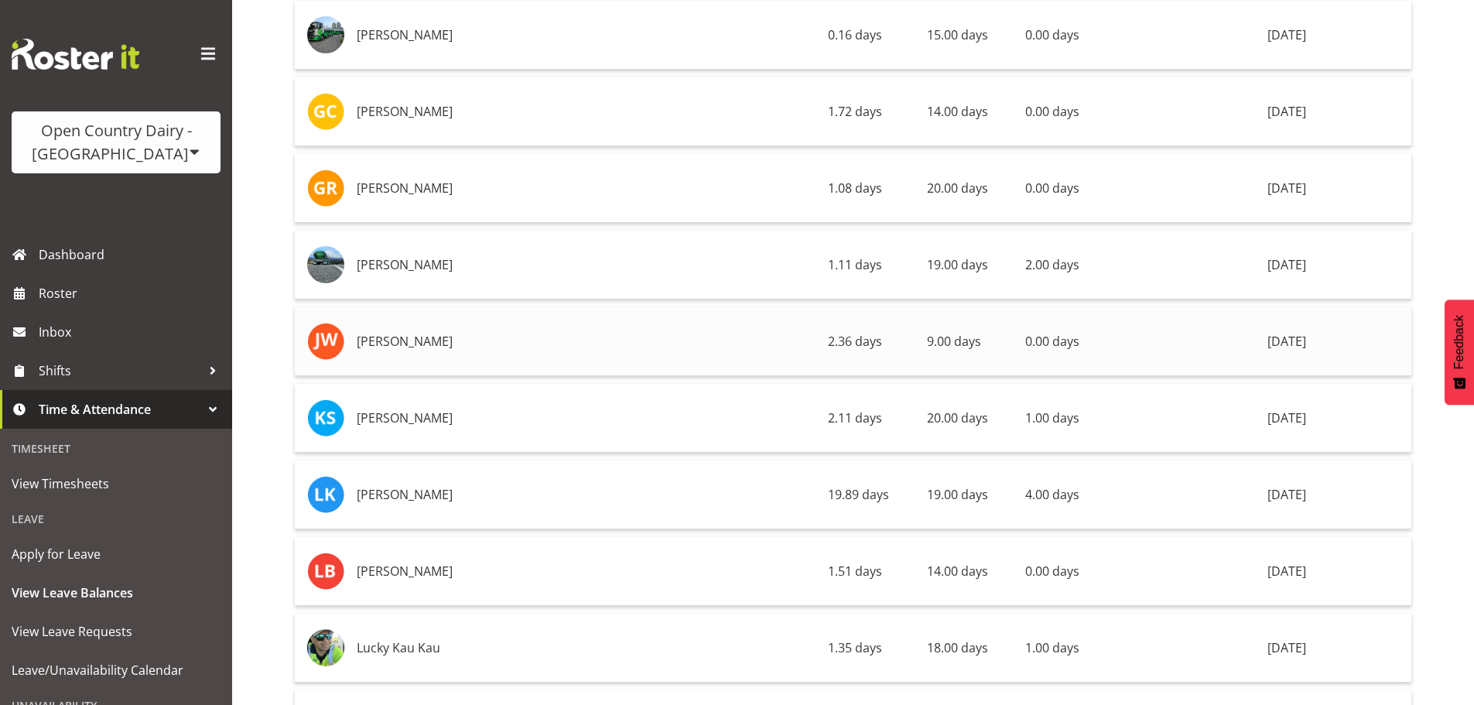
scroll to position [1161, 0]
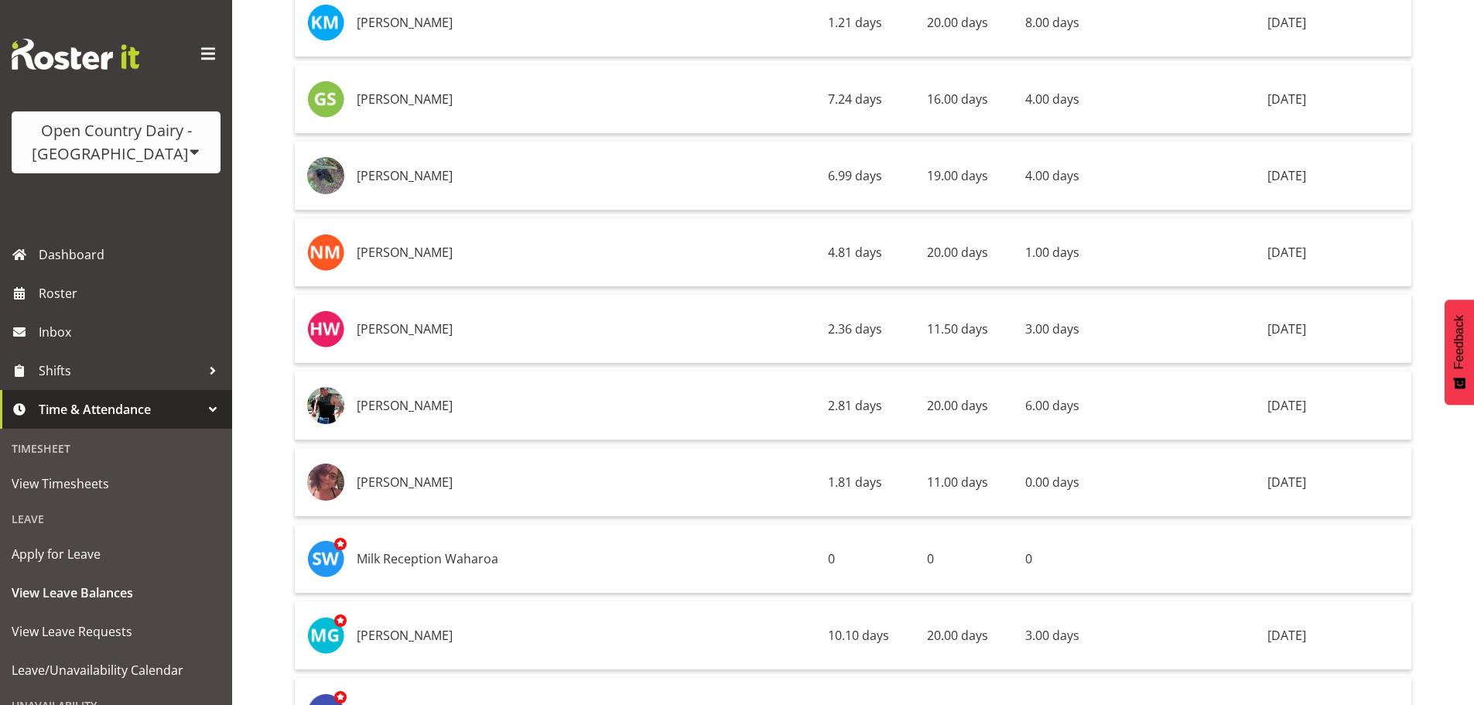
scroll to position [3327, 0]
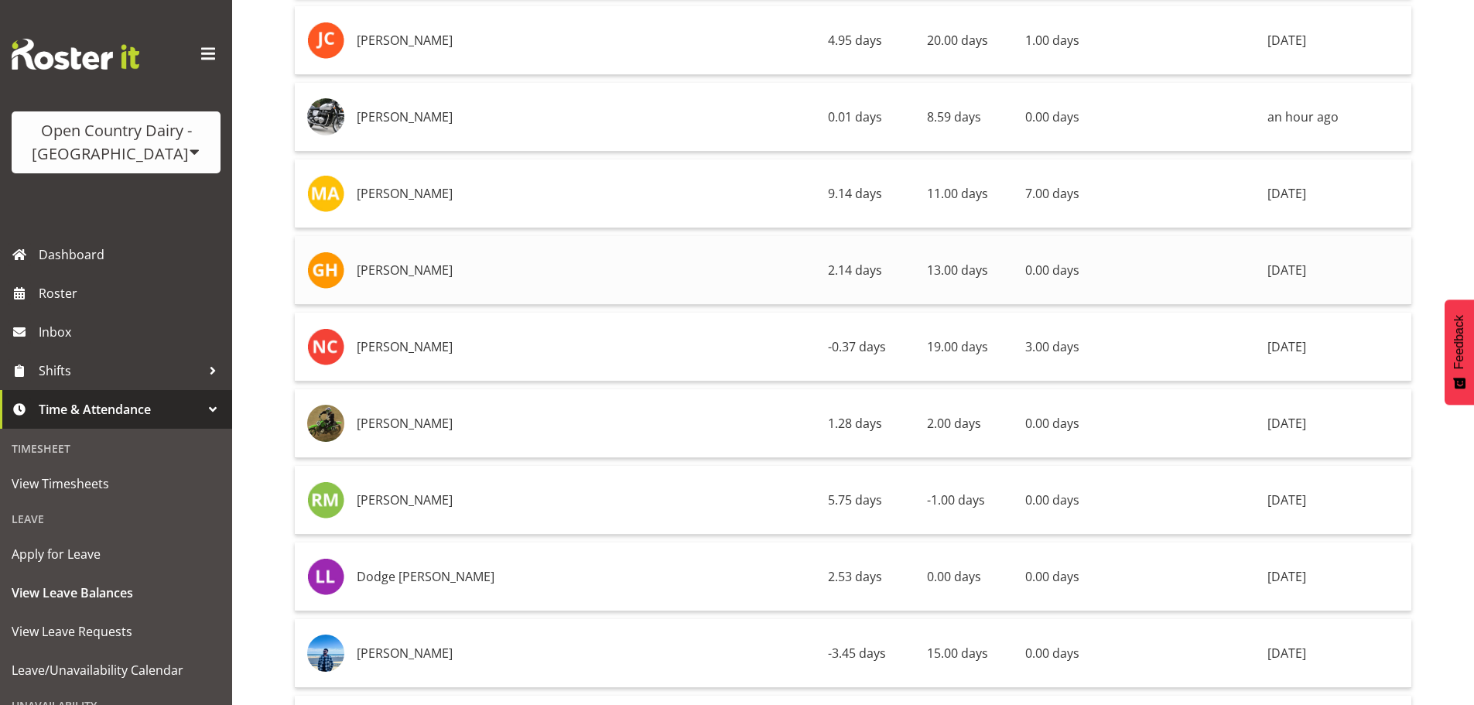
scroll to position [4255, 0]
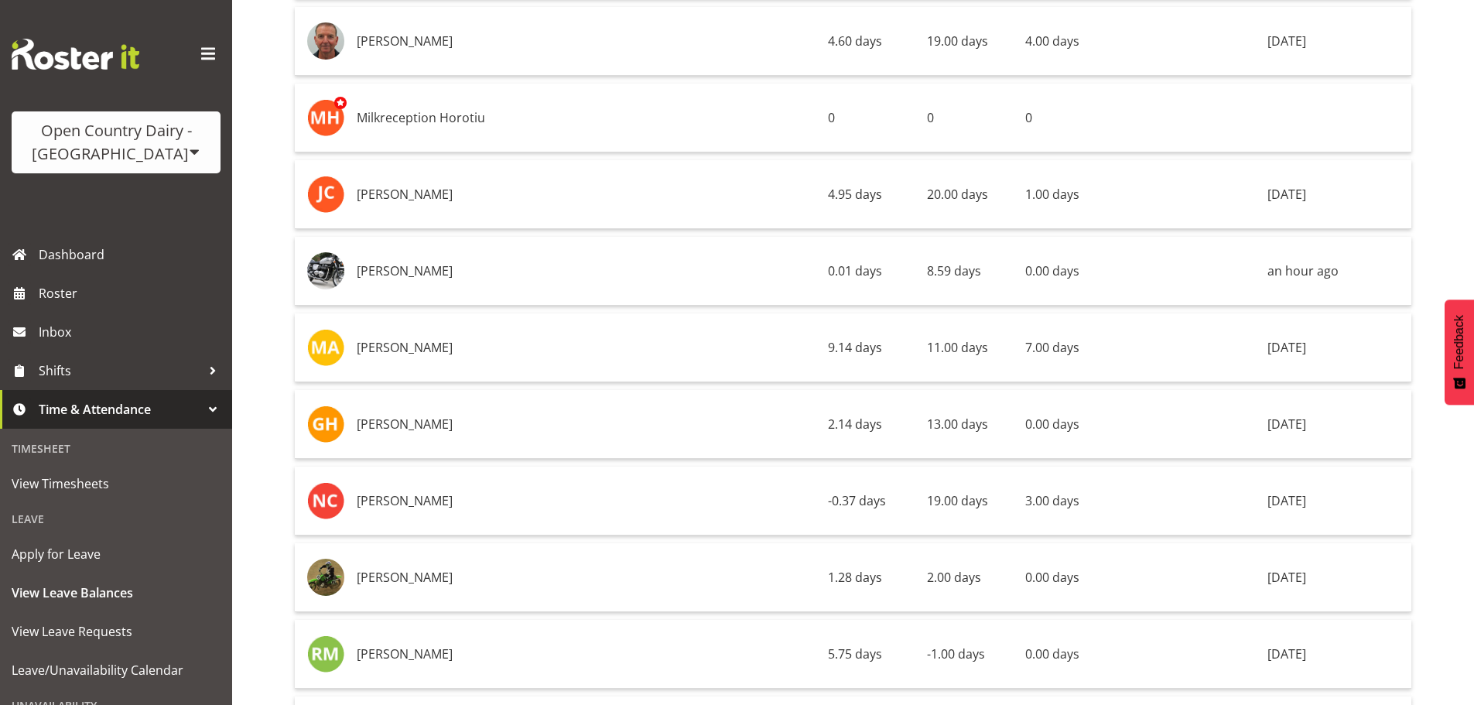
drag, startPoint x: 265, startPoint y: 375, endPoint x: 327, endPoint y: 429, distance: 82.3
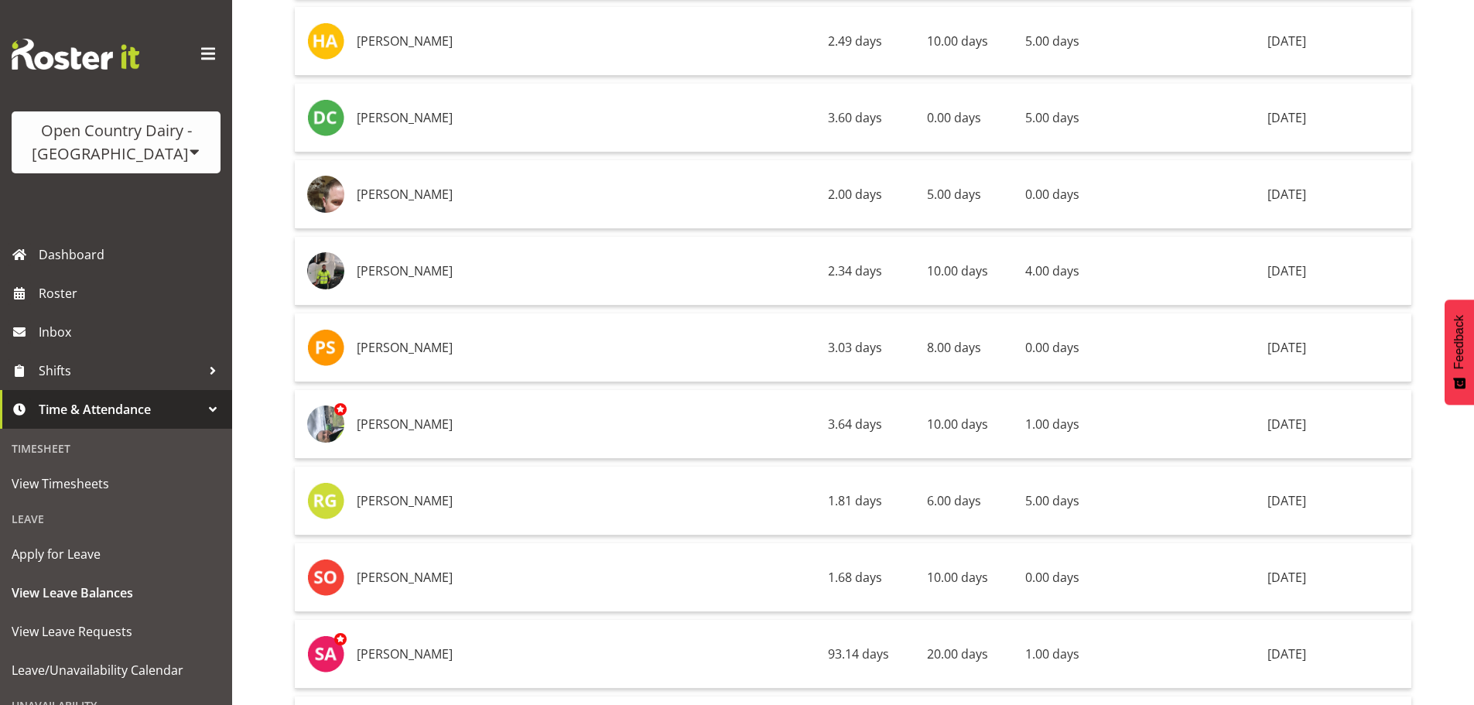
scroll to position [9052, 0]
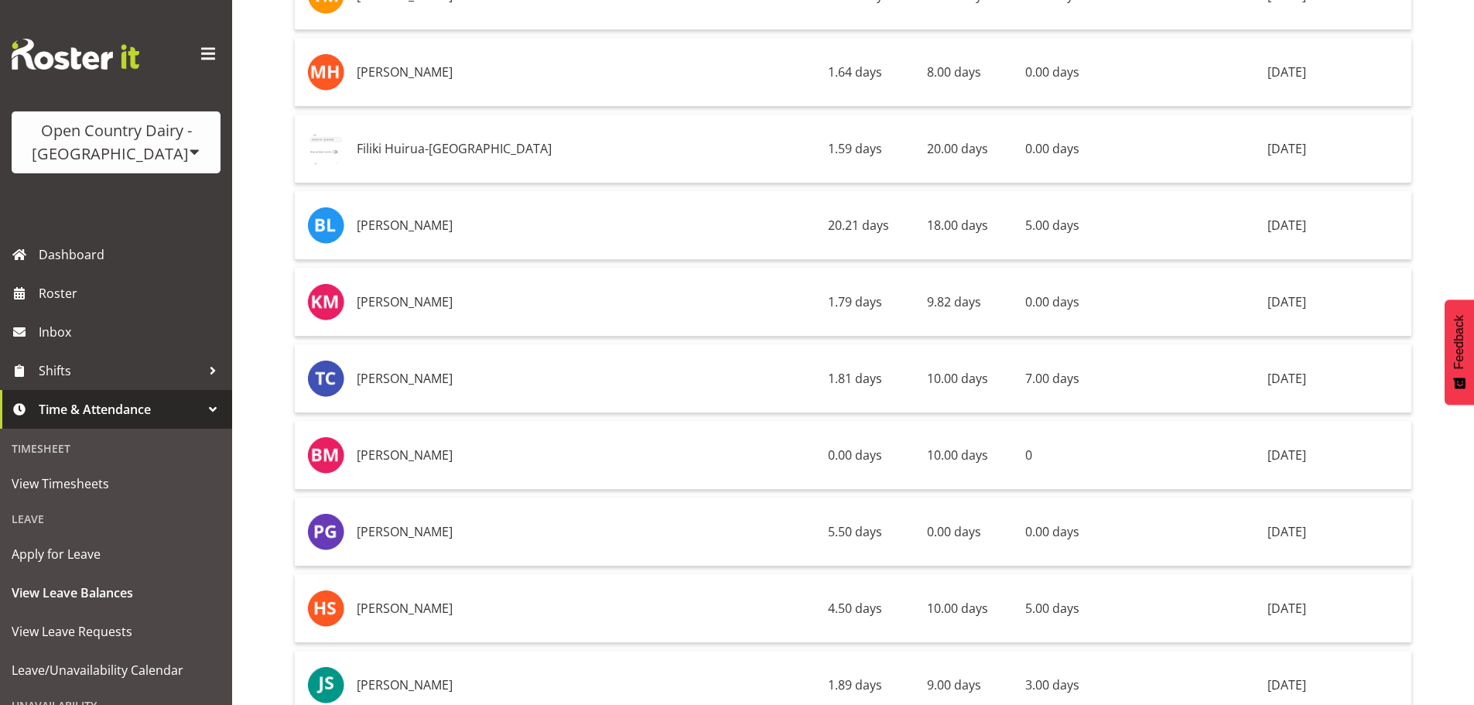
scroll to position [9594, 0]
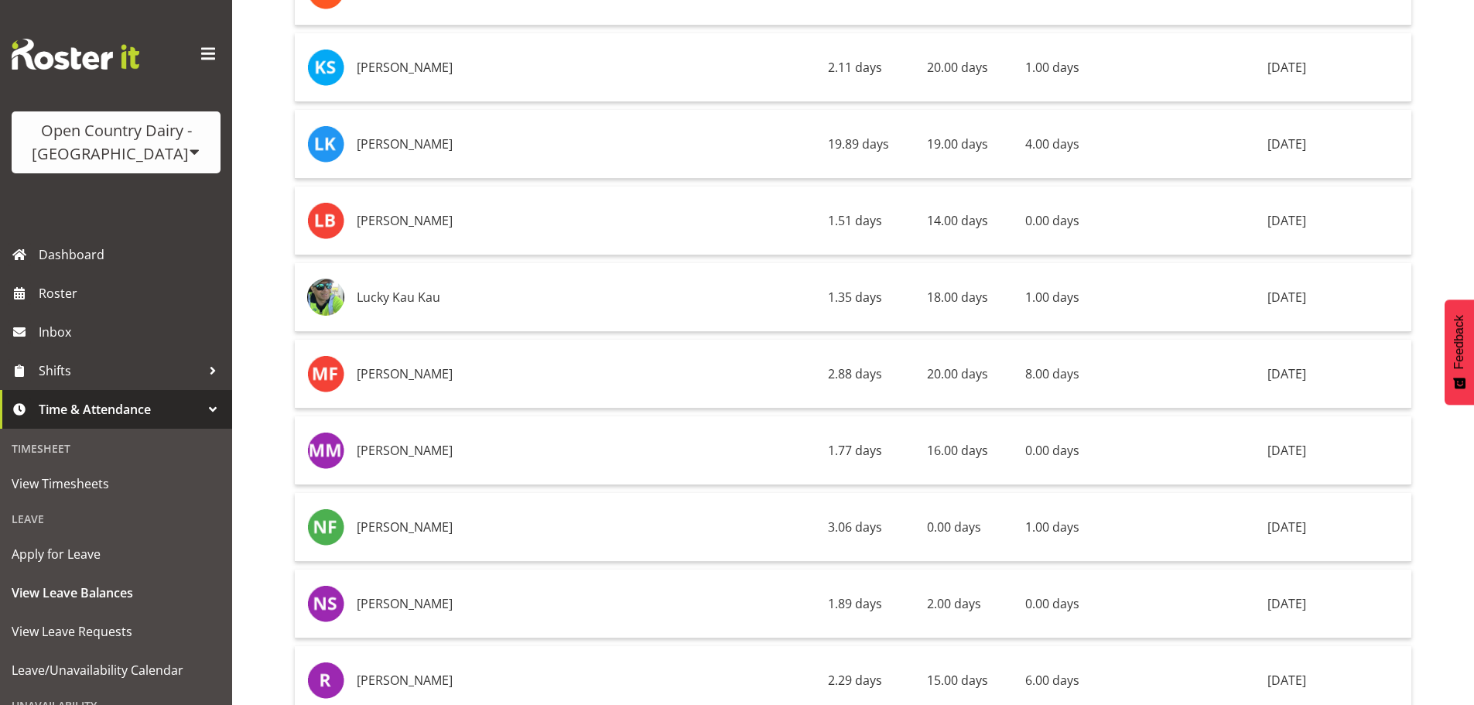
scroll to position [2012, 0]
